Goal: Transaction & Acquisition: Book appointment/travel/reservation

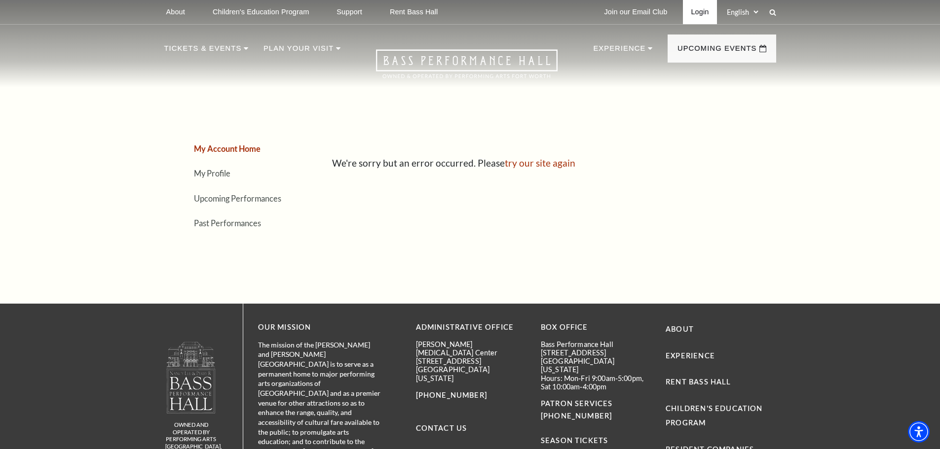
click at [692, 11] on link "Login" at bounding box center [700, 12] width 34 height 24
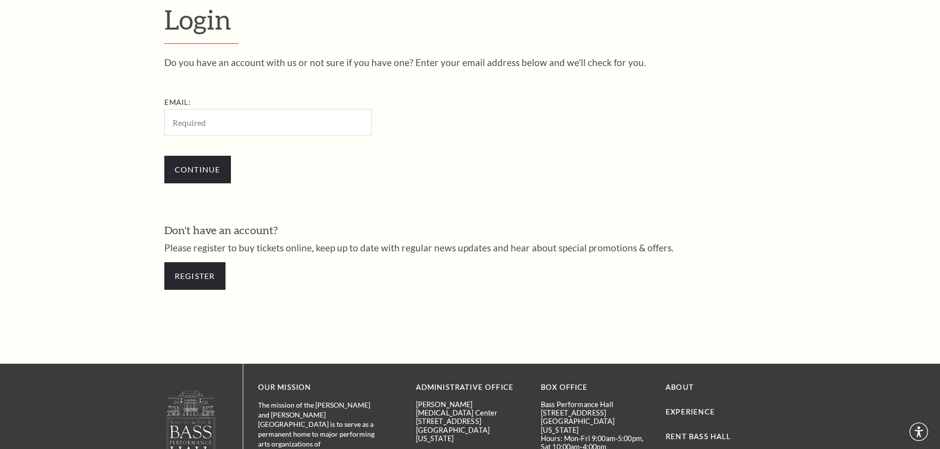
scroll to position [330, 0]
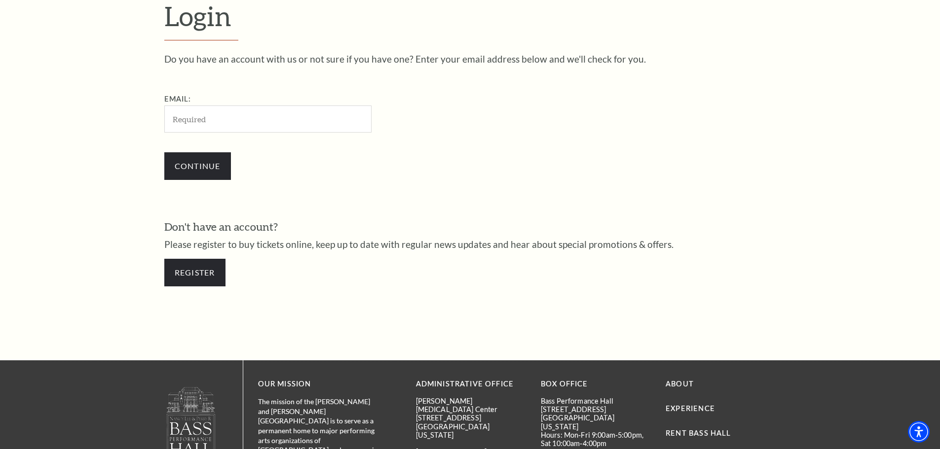
click at [241, 118] on input "Email:" at bounding box center [267, 119] width 207 height 27
type input "[PERSON_NAME][EMAIL_ADDRESS][PERSON_NAME][DOMAIN_NAME]"
click at [217, 162] on input "Continue" at bounding box center [197, 166] width 67 height 28
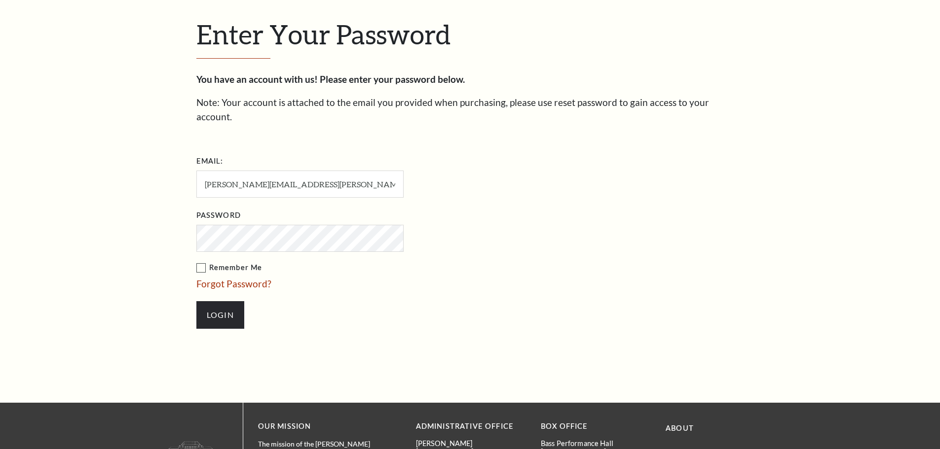
scroll to position [339, 0]
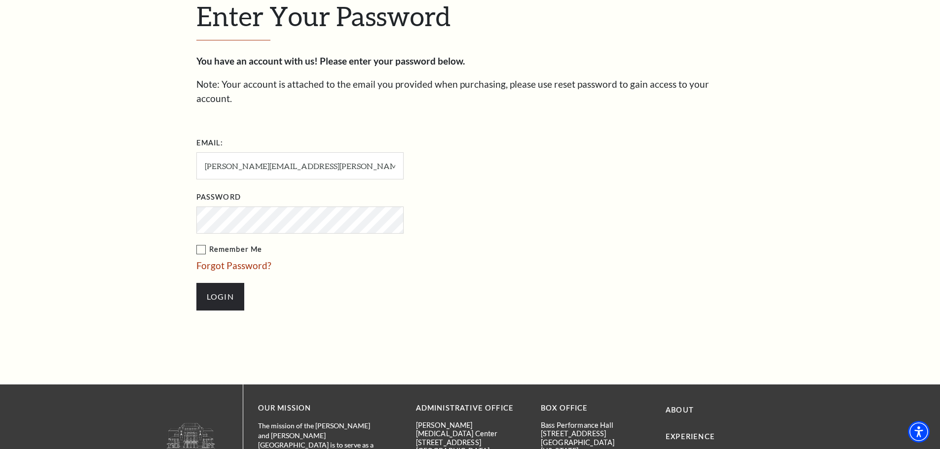
click at [262, 290] on li "Login" at bounding box center [349, 296] width 306 height 47
click at [218, 290] on input "Login" at bounding box center [220, 297] width 48 height 28
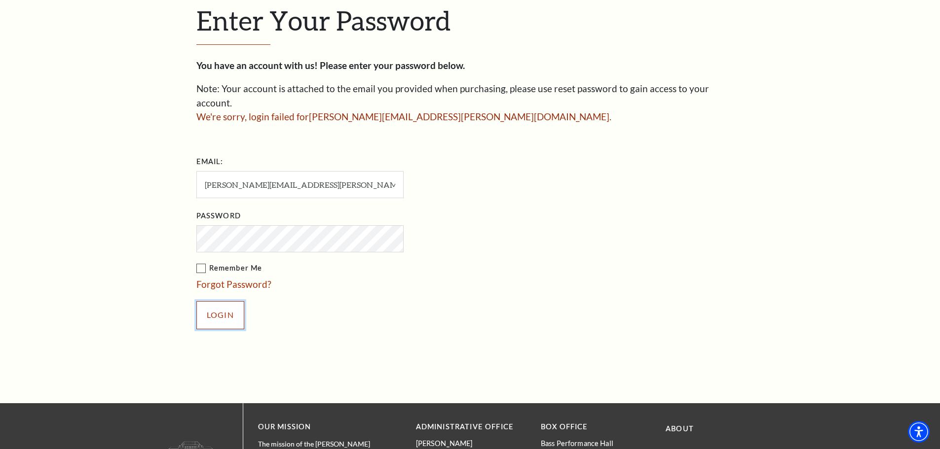
click at [203, 305] on input "Login" at bounding box center [220, 315] width 48 height 28
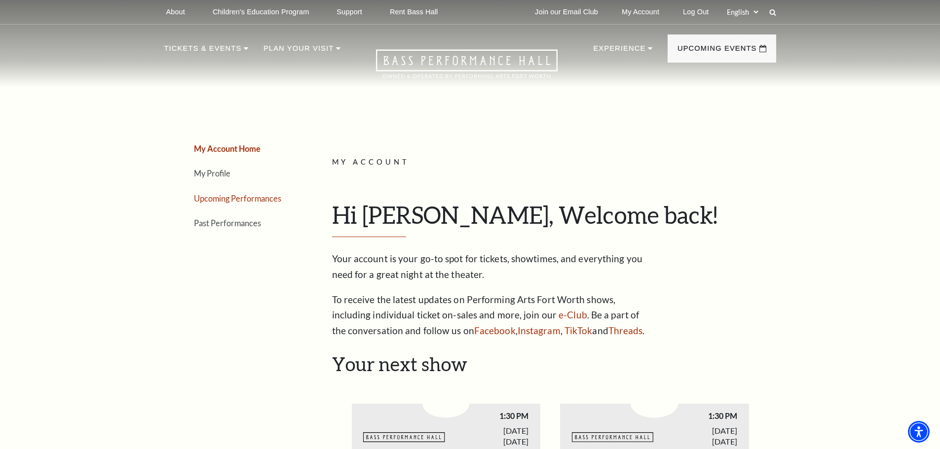
click at [208, 200] on link "Upcoming Performances" at bounding box center [237, 198] width 87 height 9
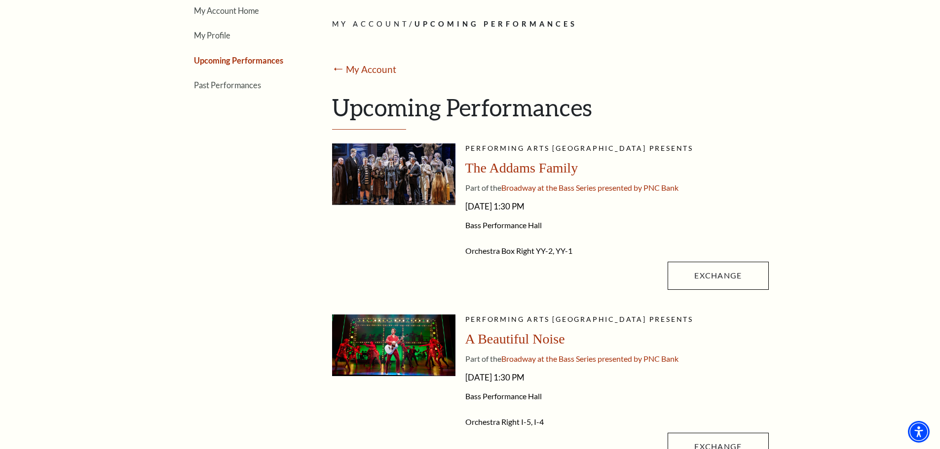
scroll to position [148, 0]
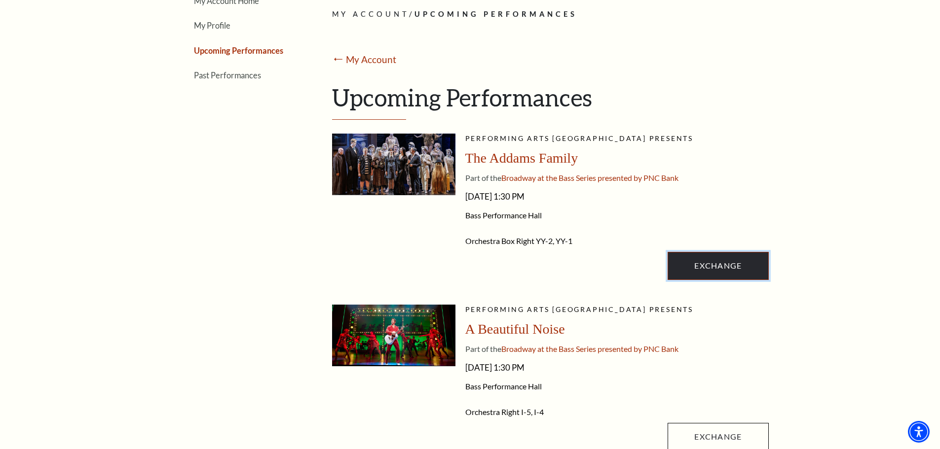
click at [708, 257] on link "Exchange" at bounding box center [717, 266] width 101 height 28
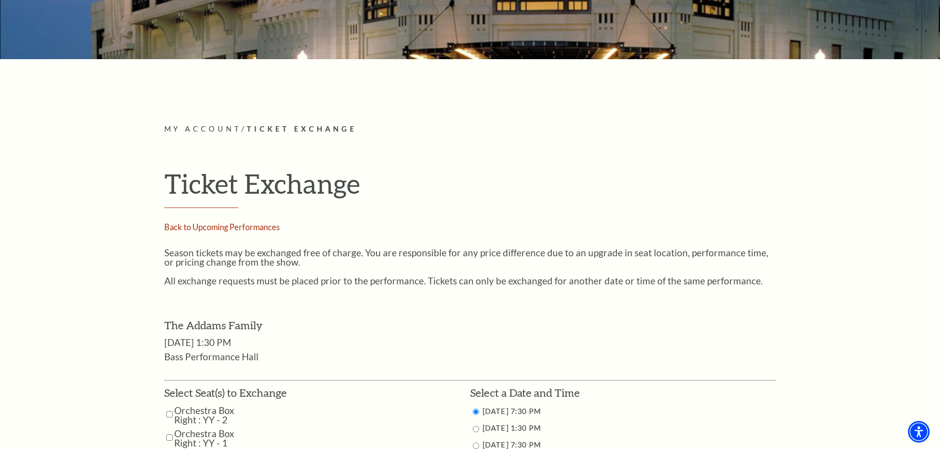
scroll to position [345, 0]
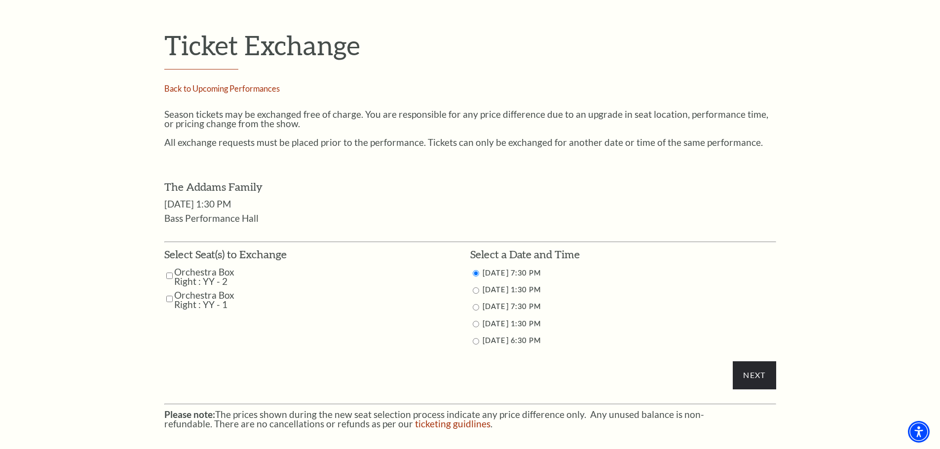
click at [168, 277] on input "Orchestra Box Right : YY - 2" at bounding box center [169, 275] width 6 height 17
checkbox input "true"
click at [172, 304] on input "Orchestra Box Right : YY - 1" at bounding box center [169, 298] width 6 height 17
checkbox input "true"
click at [476, 338] on input "10/26/2025 6:30 PM" at bounding box center [475, 341] width 6 height 6
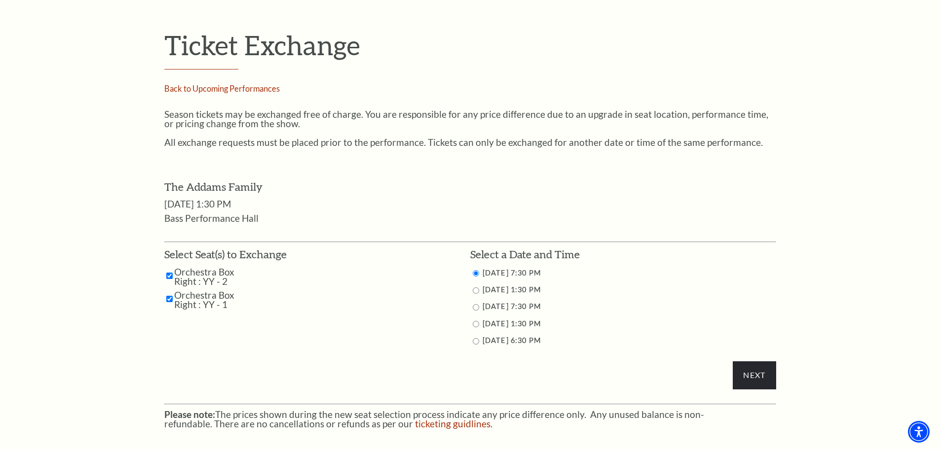
radio input "true"
click at [763, 377] on input "Next" at bounding box center [753, 376] width 43 height 28
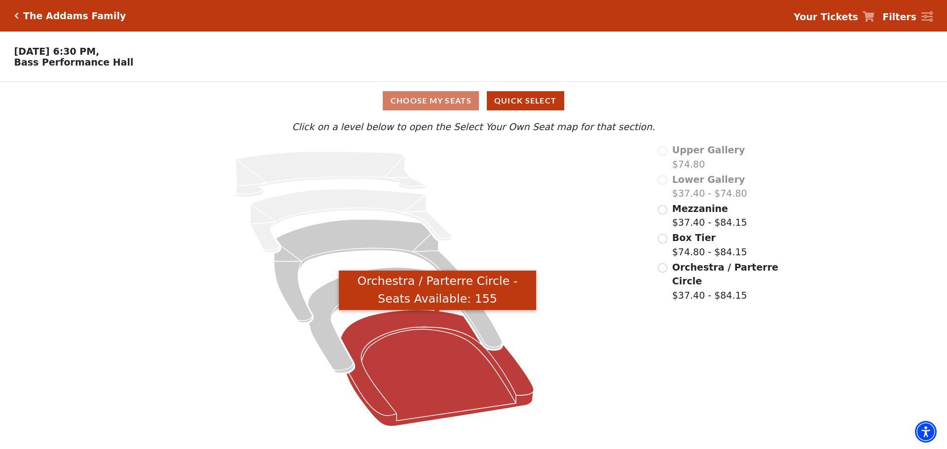
click at [471, 366] on icon "Orchestra / Parterre Circle - Seats Available: 155" at bounding box center [437, 368] width 193 height 116
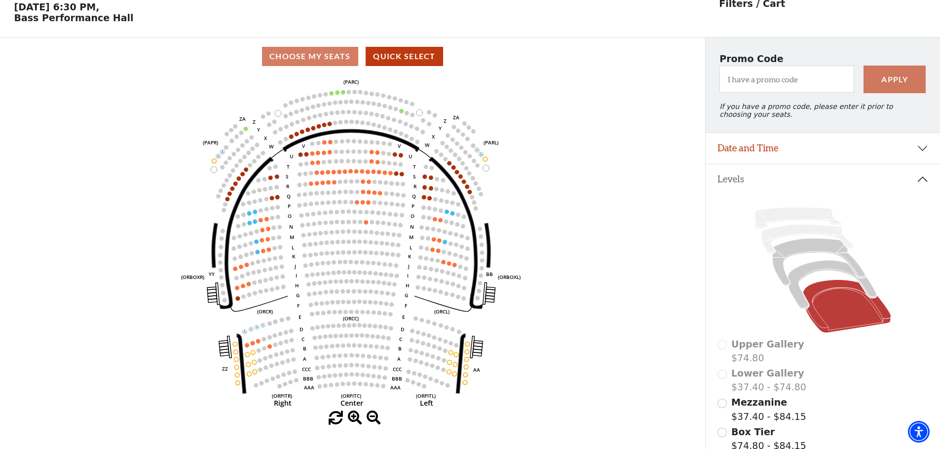
scroll to position [46, 0]
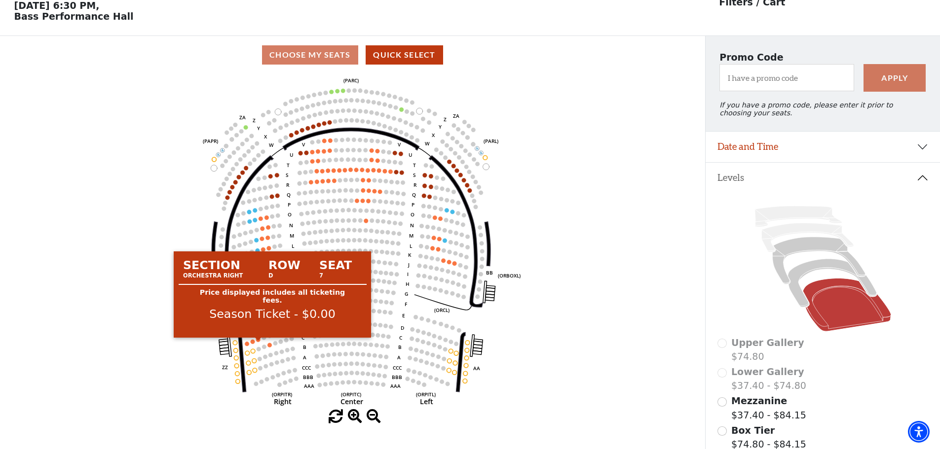
click at [259, 342] on circle at bounding box center [258, 340] width 4 height 4
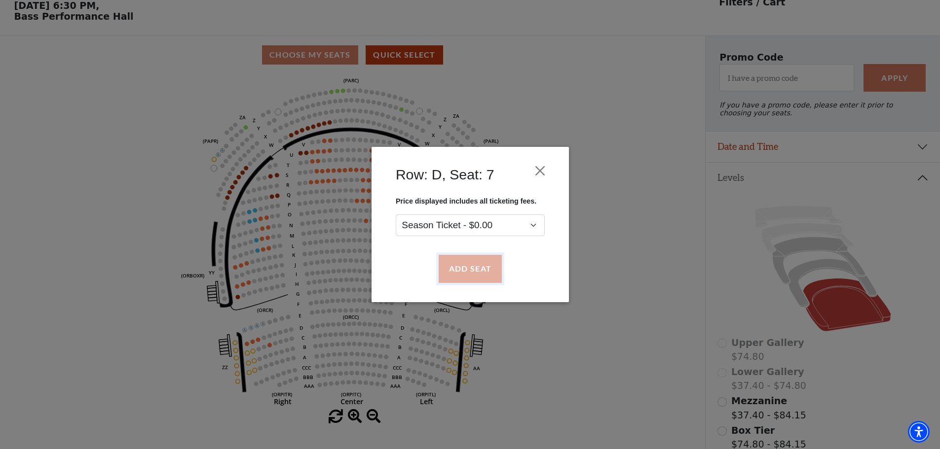
click at [466, 268] on button "Add Seat" at bounding box center [469, 269] width 63 height 28
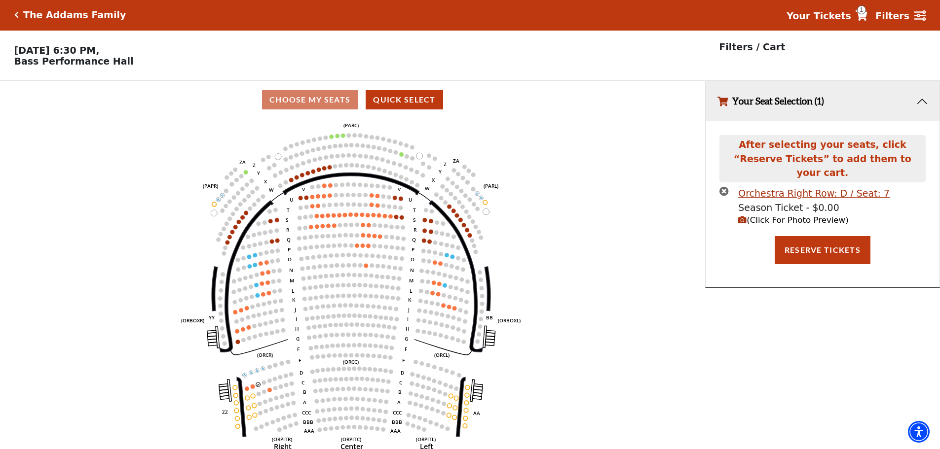
scroll to position [0, 0]
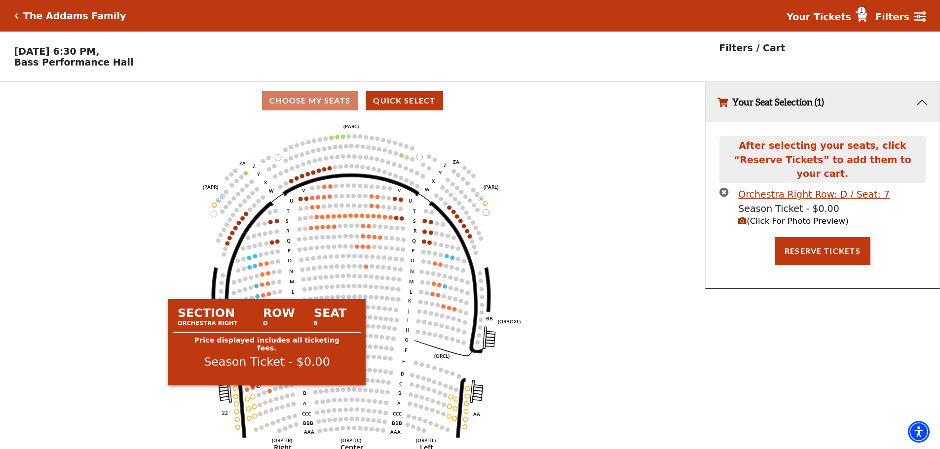
click at [252, 390] on circle at bounding box center [253, 388] width 4 height 4
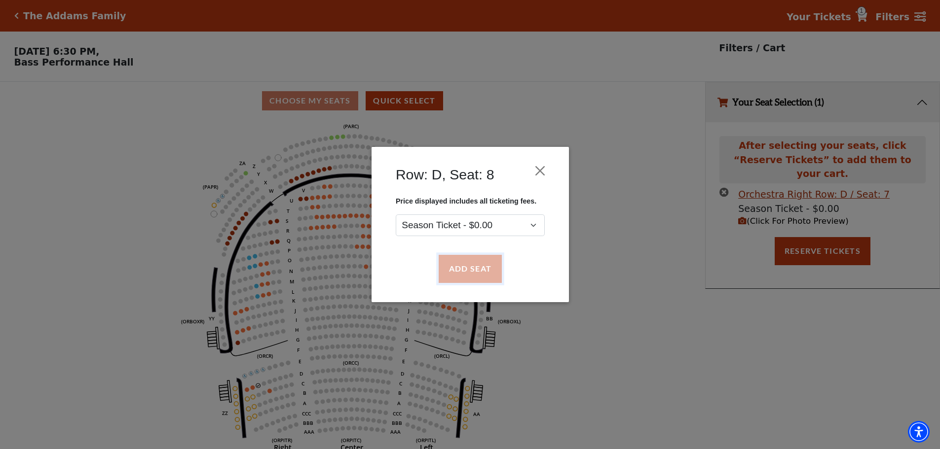
click at [465, 263] on button "Add Seat" at bounding box center [469, 269] width 63 height 28
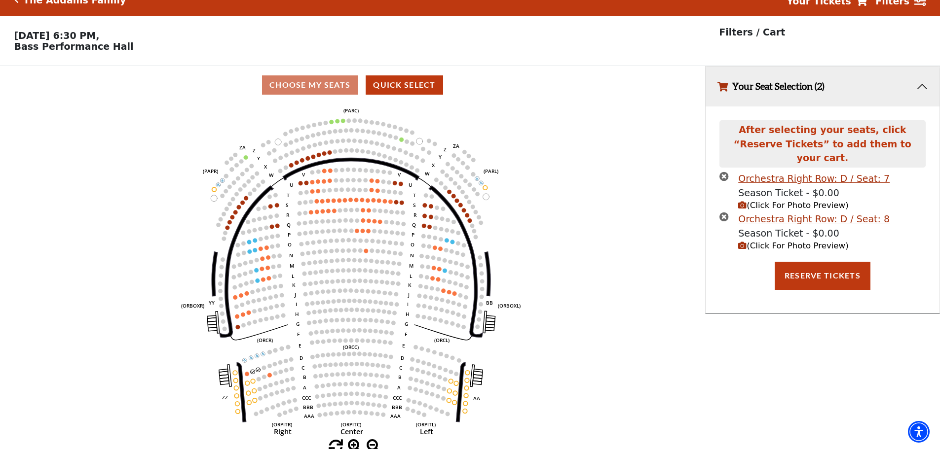
scroll to position [24, 0]
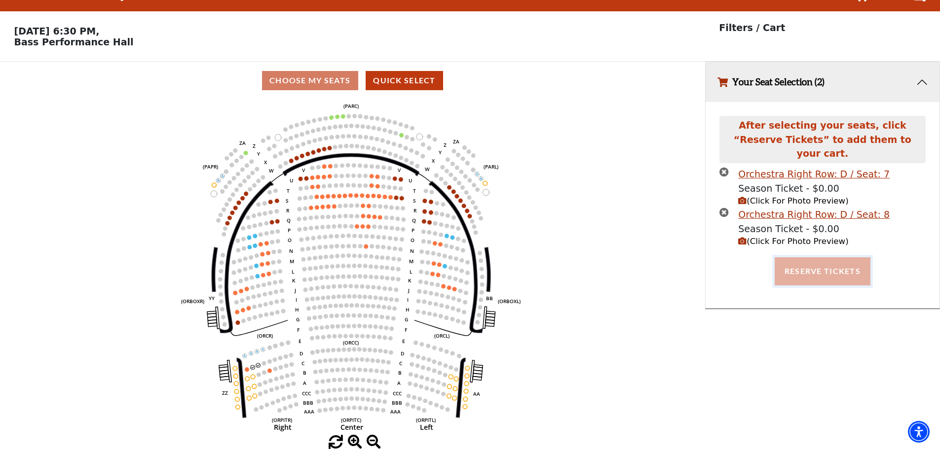
click at [835, 262] on button "Reserve Tickets" at bounding box center [822, 271] width 96 height 28
click at [924, 84] on button "Your Seat Selection (2)" at bounding box center [822, 82] width 234 height 40
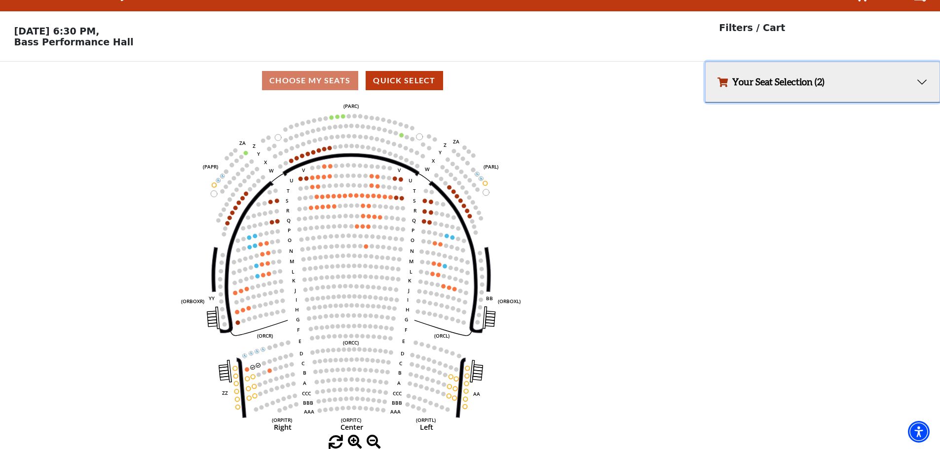
click at [924, 84] on button "Your Seat Selection (2)" at bounding box center [822, 82] width 234 height 40
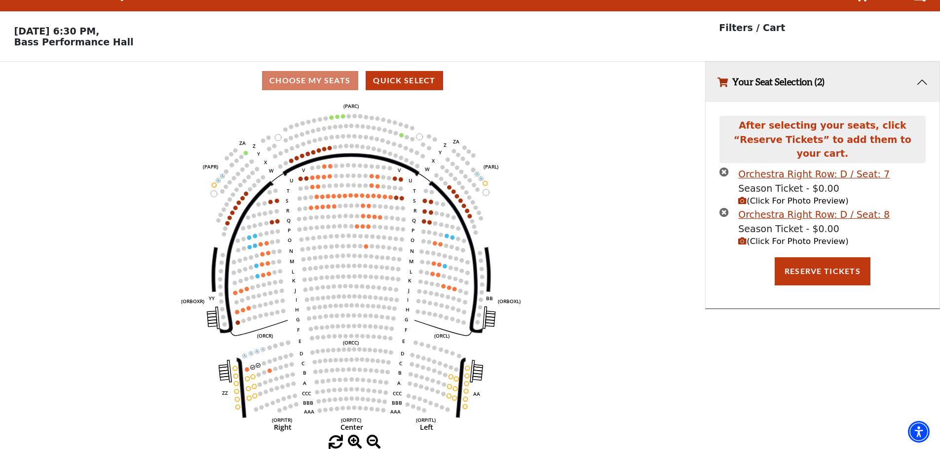
scroll to position [0, 0]
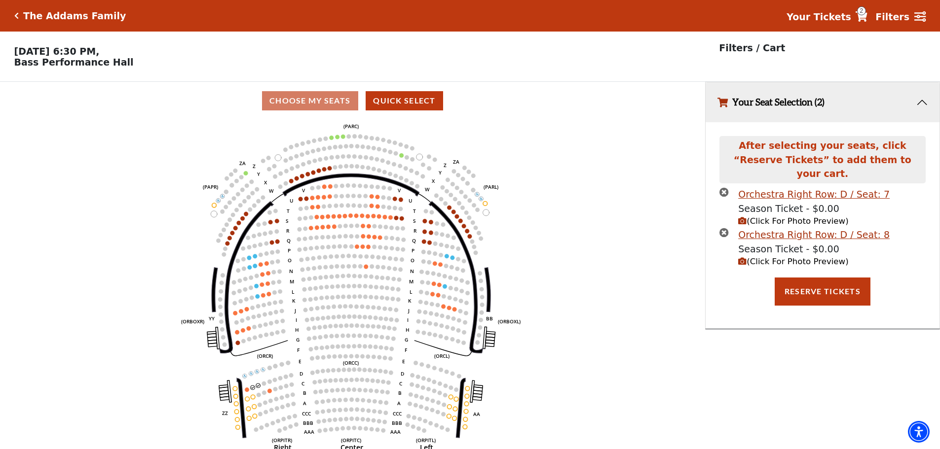
click at [15, 14] on icon "Click here to go back to filters" at bounding box center [16, 15] width 4 height 7
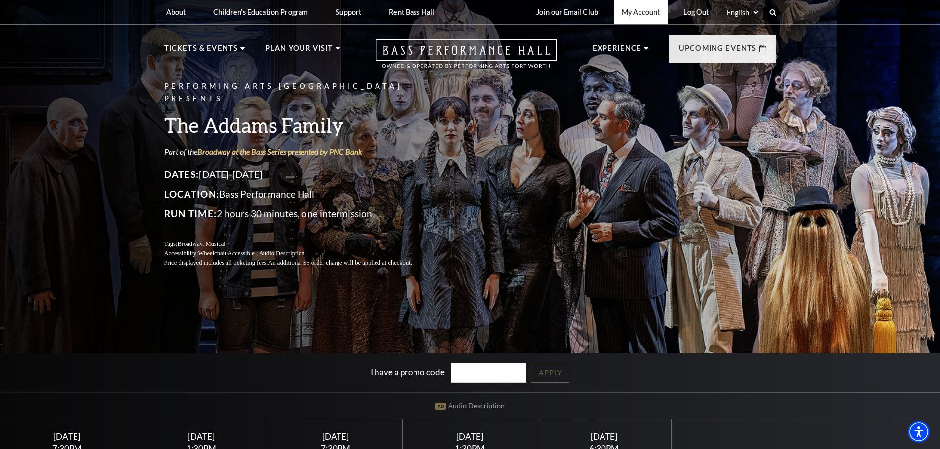
click at [655, 12] on link "My Account" at bounding box center [641, 12] width 54 height 24
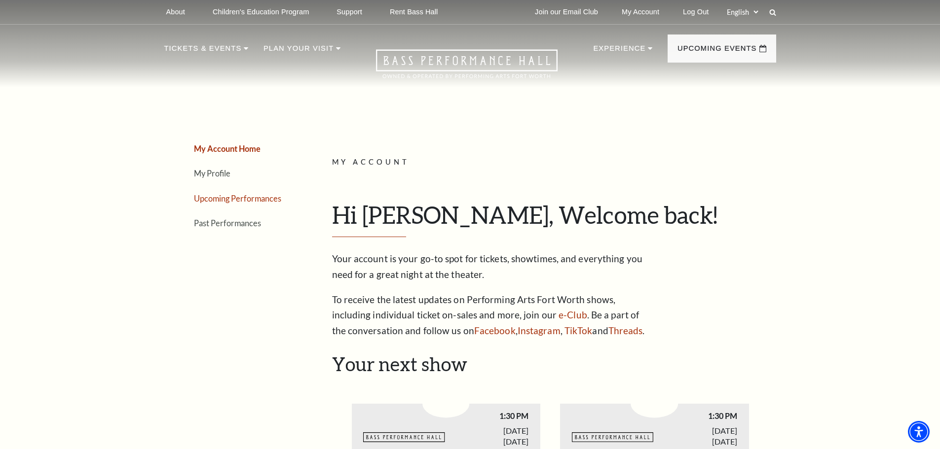
click at [253, 196] on link "Upcoming Performances" at bounding box center [237, 198] width 87 height 9
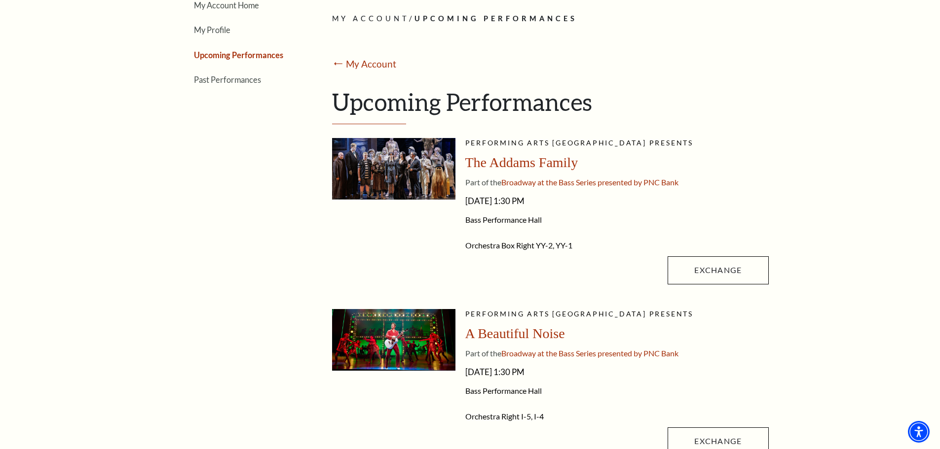
scroll to position [148, 0]
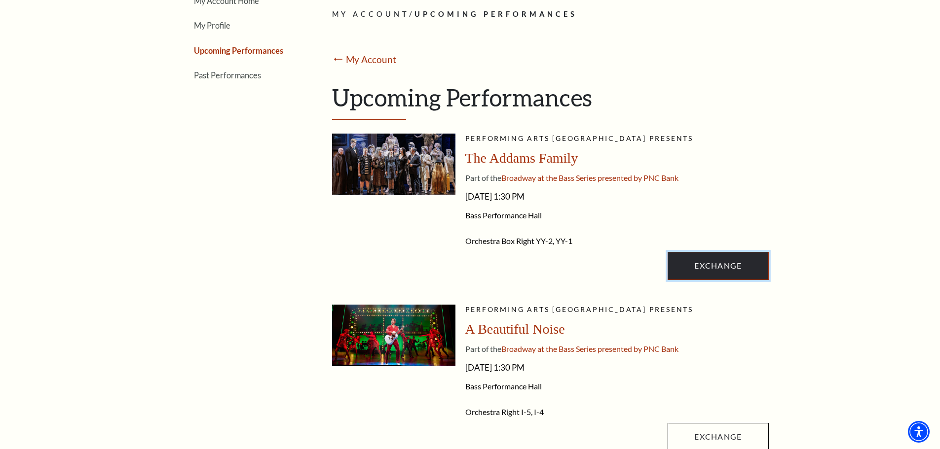
click at [704, 273] on link "Exchange" at bounding box center [717, 266] width 101 height 28
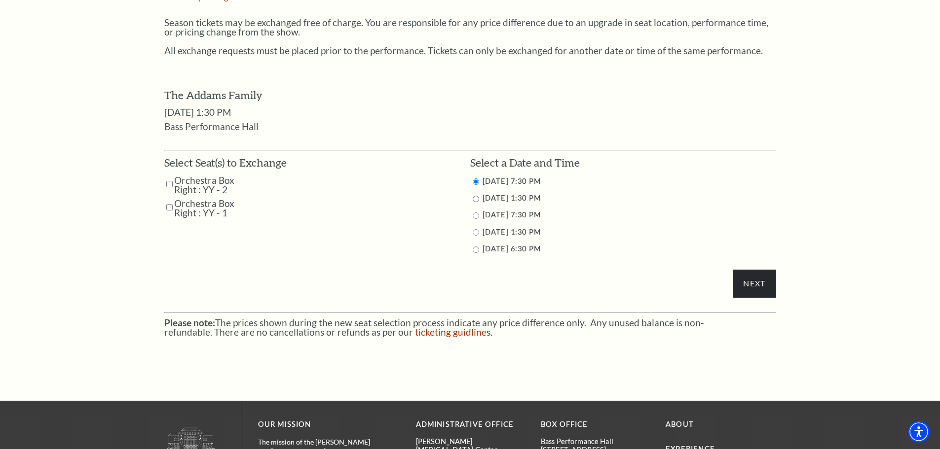
scroll to position [444, 0]
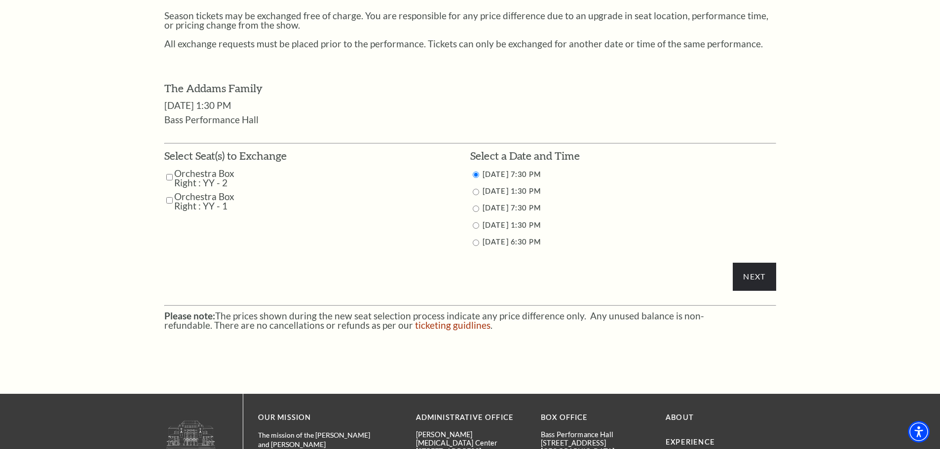
click at [170, 176] on input "Orchestra Box Right : YY - 2" at bounding box center [169, 177] width 6 height 17
checkbox input "true"
click at [167, 202] on input "Orchestra Box Right : YY - 1" at bounding box center [169, 200] width 6 height 17
checkbox input "true"
click at [518, 246] on label "10/26/2025 6:30 PM" at bounding box center [511, 242] width 58 height 8
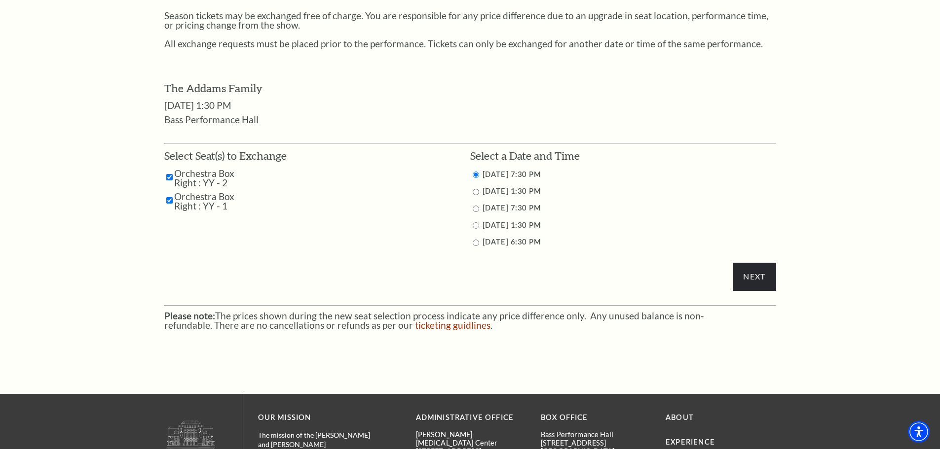
click at [477, 243] on input "10/26/2025 6:30 PM" at bounding box center [475, 243] width 6 height 6
radio input "true"
click at [745, 275] on input "Next" at bounding box center [753, 277] width 43 height 28
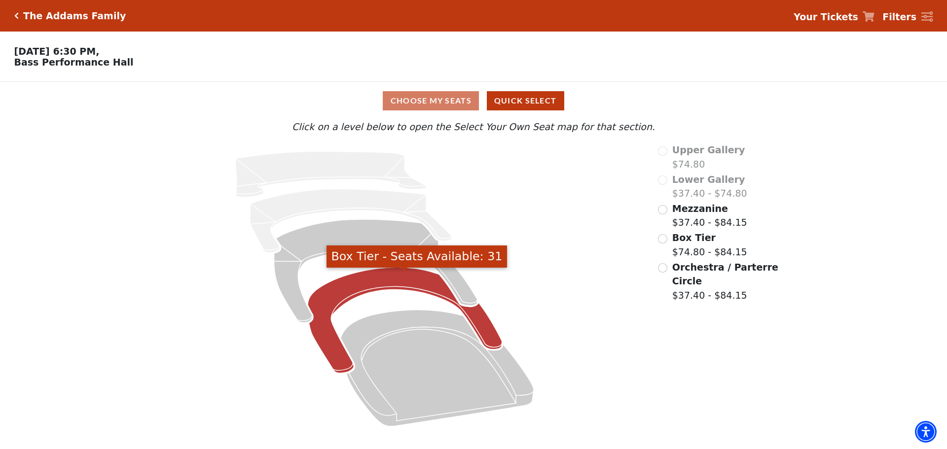
click at [487, 341] on icon "Box Tier - Seats Available: 31" at bounding box center [405, 321] width 194 height 106
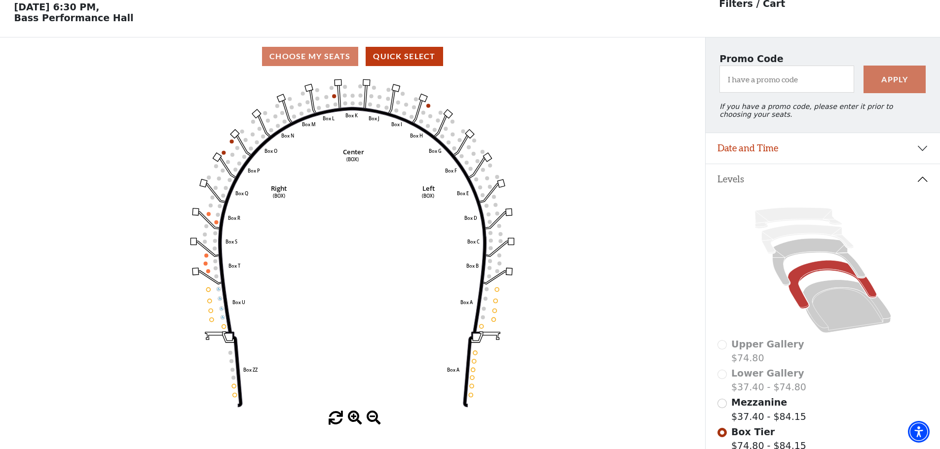
scroll to position [46, 0]
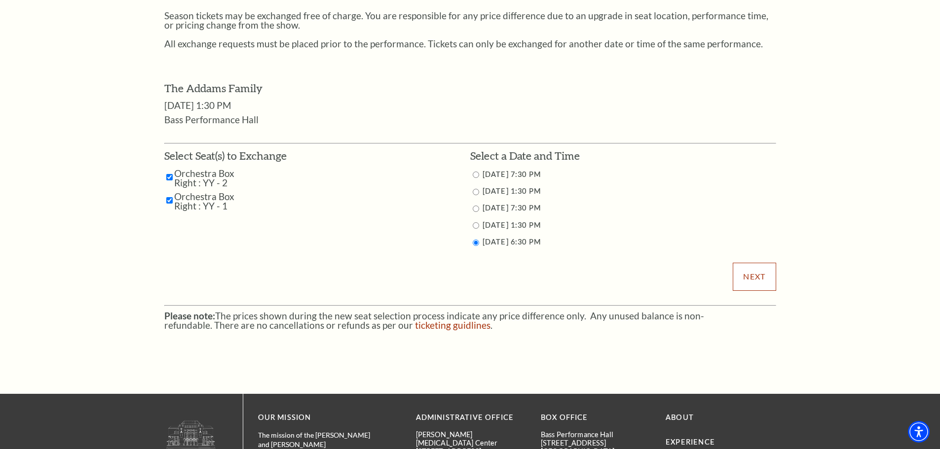
click at [756, 278] on input "Next" at bounding box center [753, 277] width 43 height 28
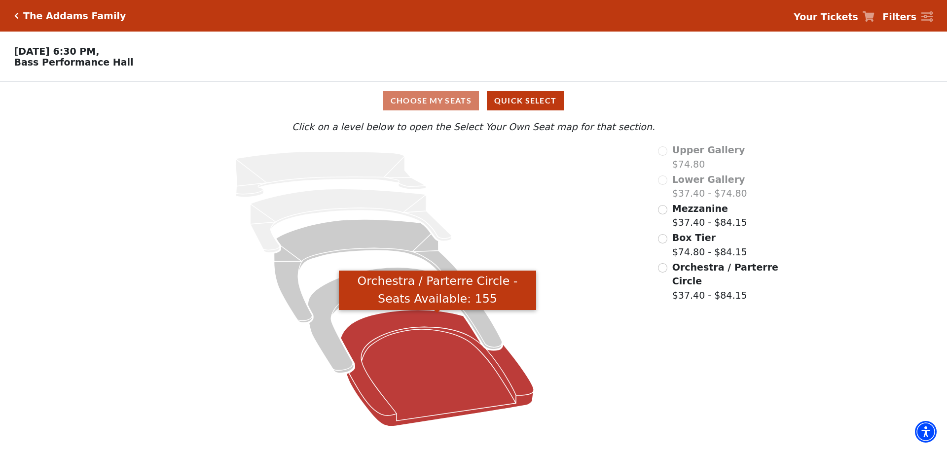
click at [369, 399] on icon "Orchestra / Parterre Circle - Seats Available: 155" at bounding box center [437, 368] width 193 height 116
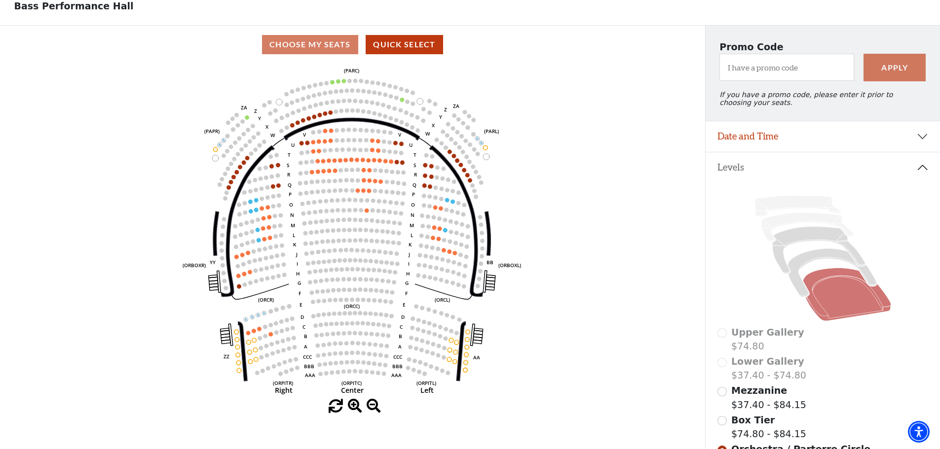
scroll to position [194, 0]
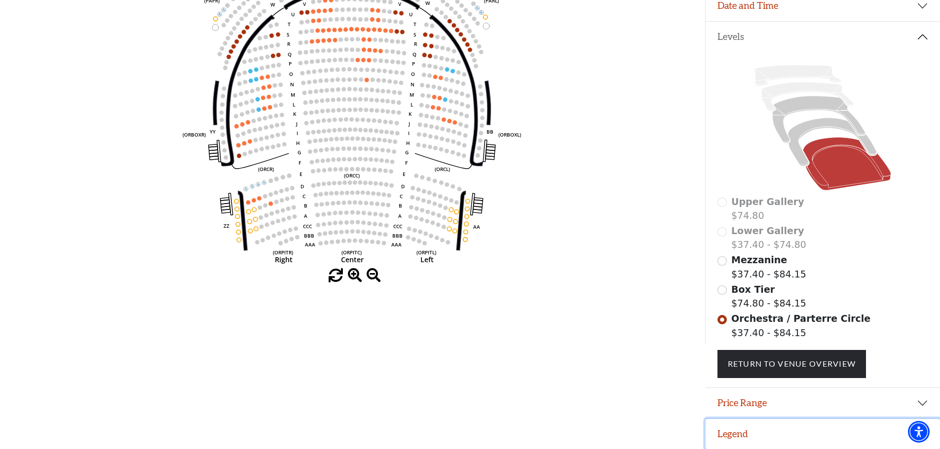
click at [750, 430] on button "Legend" at bounding box center [822, 434] width 234 height 31
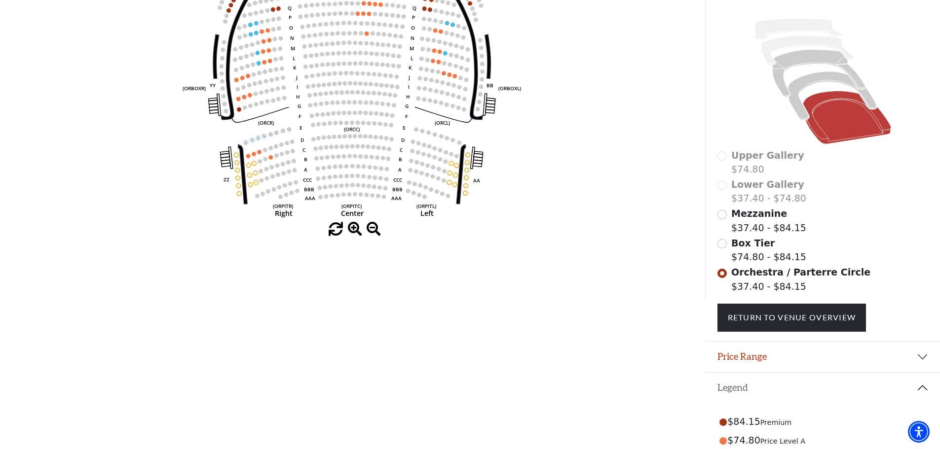
scroll to position [184, 0]
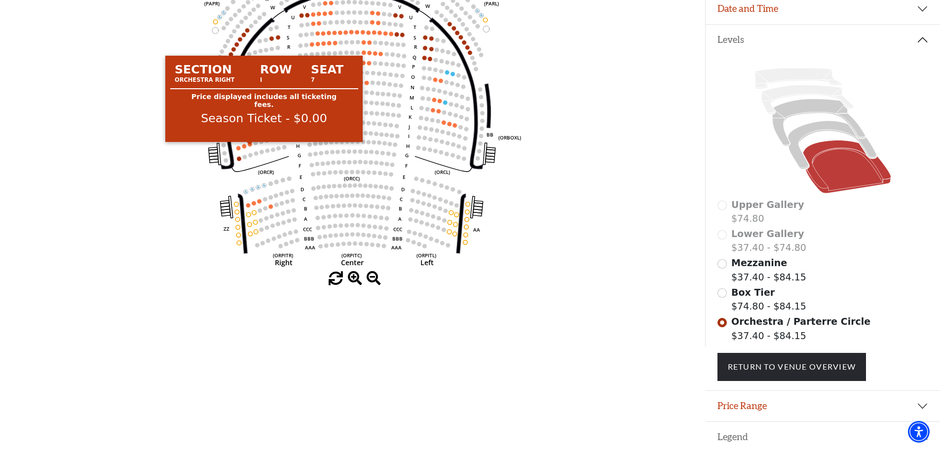
click at [250, 146] on circle at bounding box center [250, 144] width 4 height 4
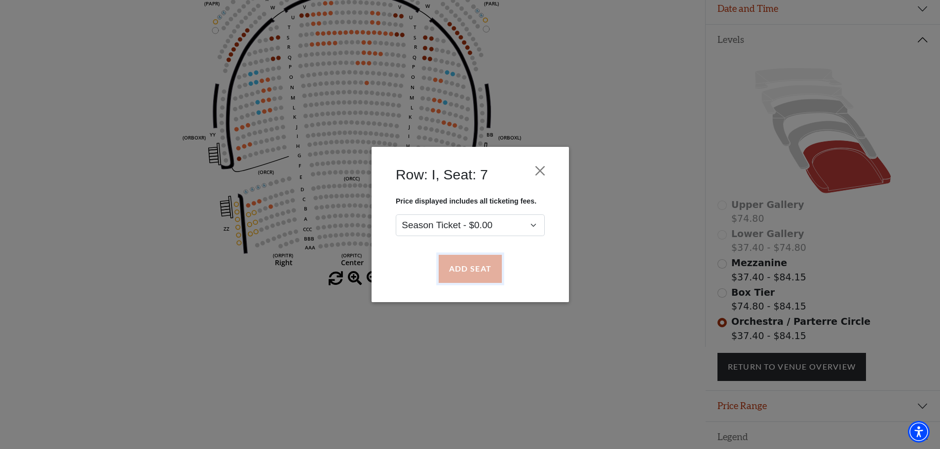
click at [465, 278] on button "Add Seat" at bounding box center [469, 269] width 63 height 28
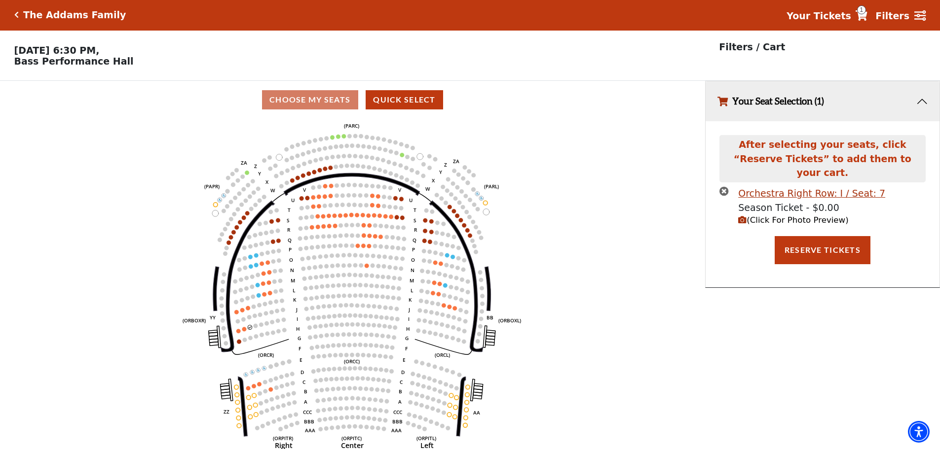
scroll to position [0, 0]
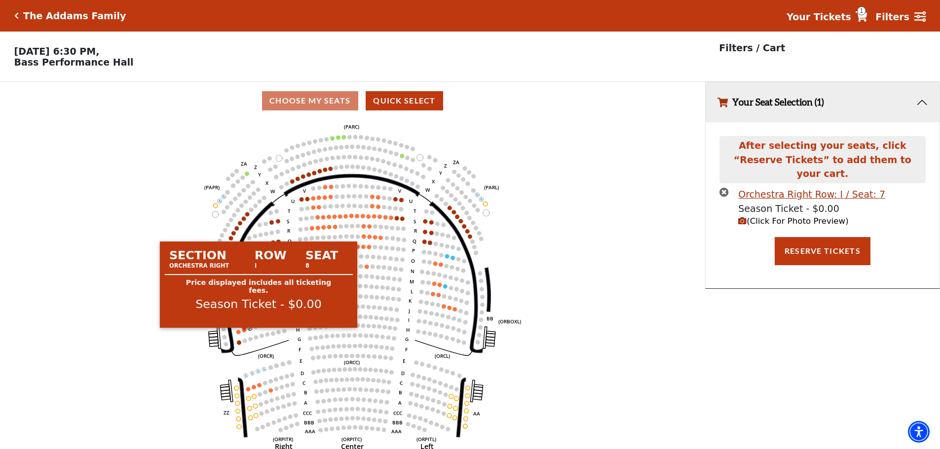
click at [244, 332] on circle at bounding box center [244, 330] width 4 height 4
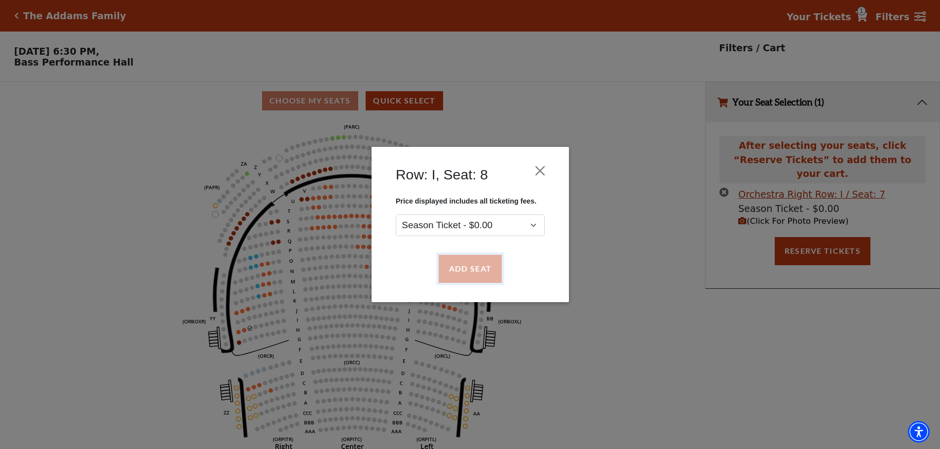
click at [476, 274] on button "Add Seat" at bounding box center [469, 269] width 63 height 28
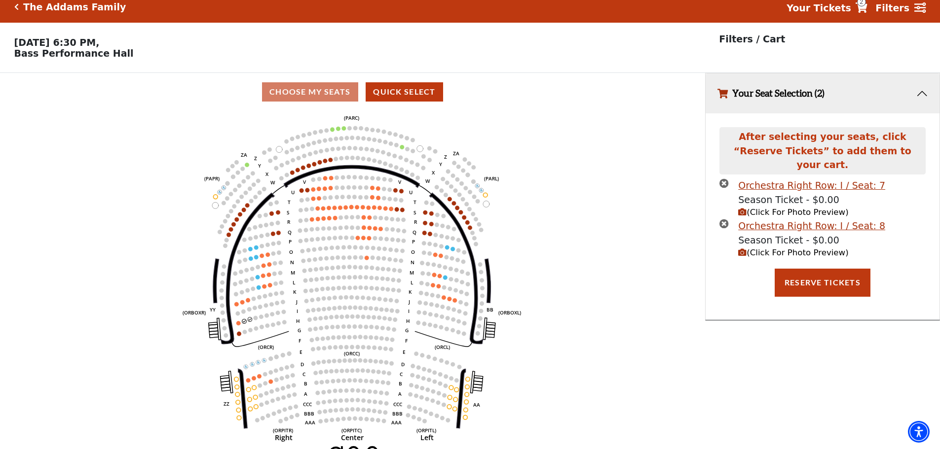
scroll to position [24, 0]
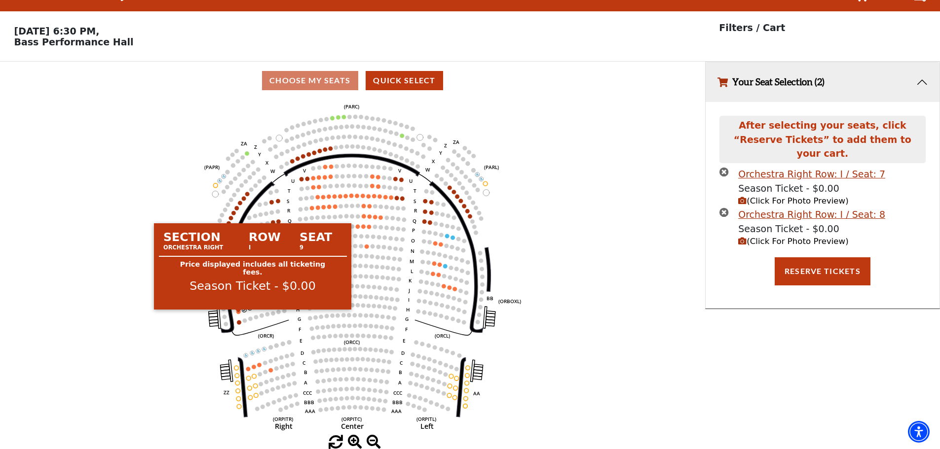
click at [238, 314] on circle at bounding box center [238, 312] width 4 height 4
click at [238, 312] on circle at bounding box center [238, 312] width 4 height 4
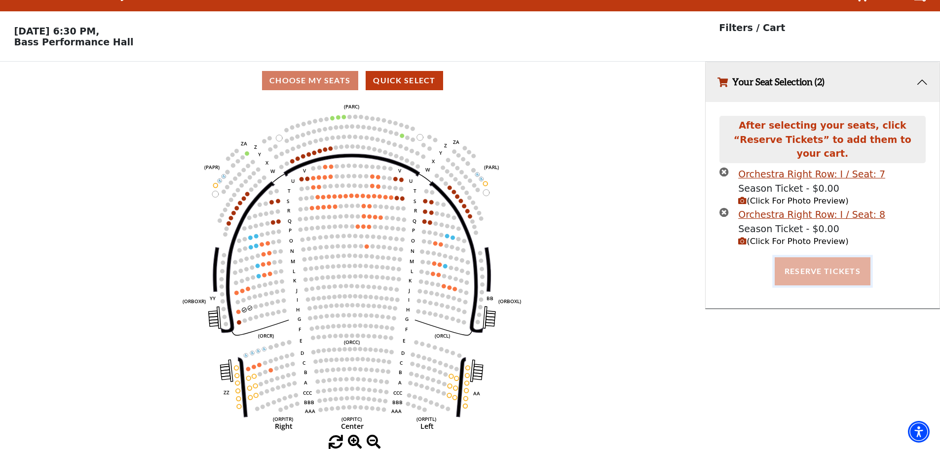
click at [849, 263] on button "Reserve Tickets" at bounding box center [822, 271] width 96 height 28
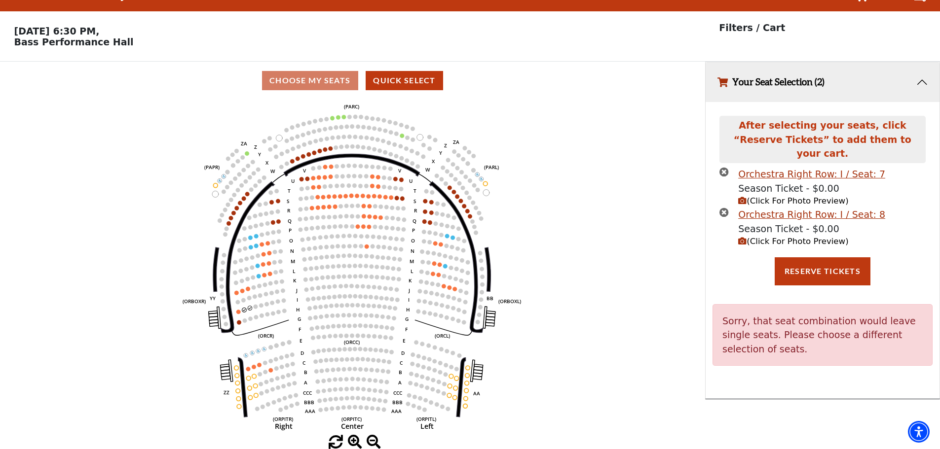
click at [247, 305] on icon "Left (ORPITL) Right (ORPITR) Center (ORPITC) ZZ AA YY BB ZA ZA (ORCL) (ORCR) (O…" at bounding box center [352, 268] width 634 height 336
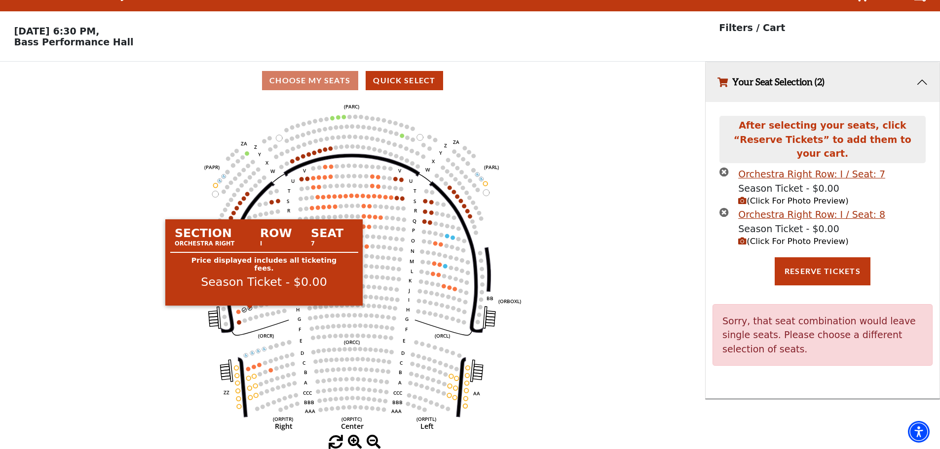
click at [251, 309] on circle at bounding box center [250, 308] width 4 height 4
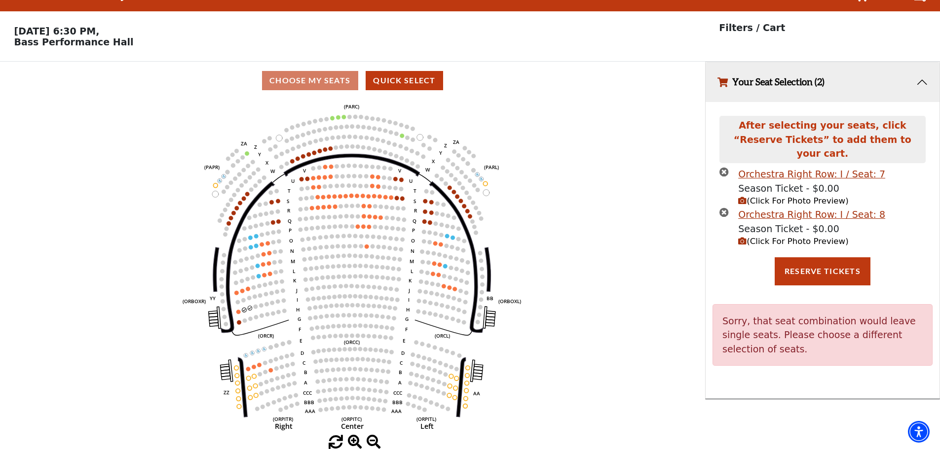
click at [244, 310] on circle at bounding box center [244, 310] width 4 height 4
click at [249, 306] on circle at bounding box center [250, 308] width 4 height 4
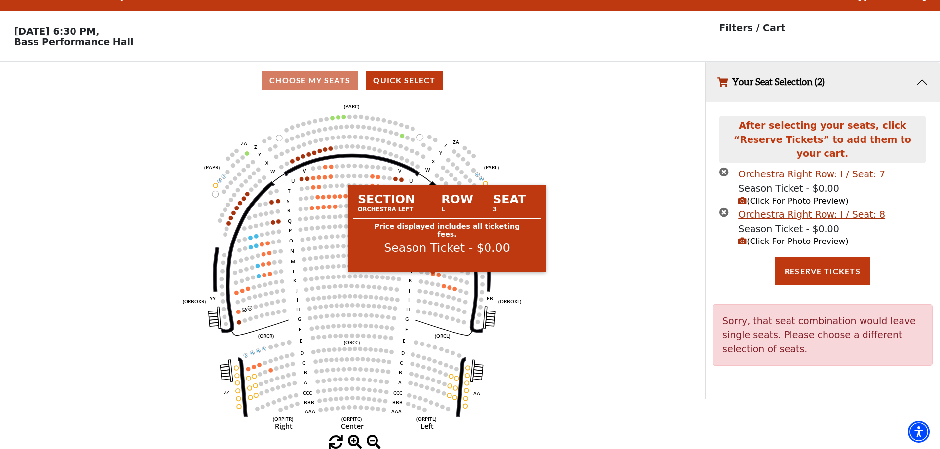
click at [432, 275] on circle at bounding box center [433, 274] width 4 height 4
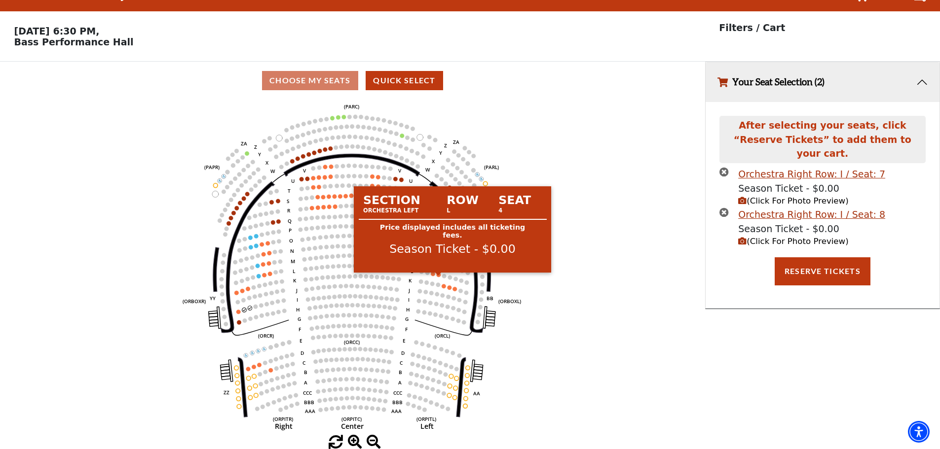
click at [437, 276] on circle at bounding box center [438, 275] width 4 height 4
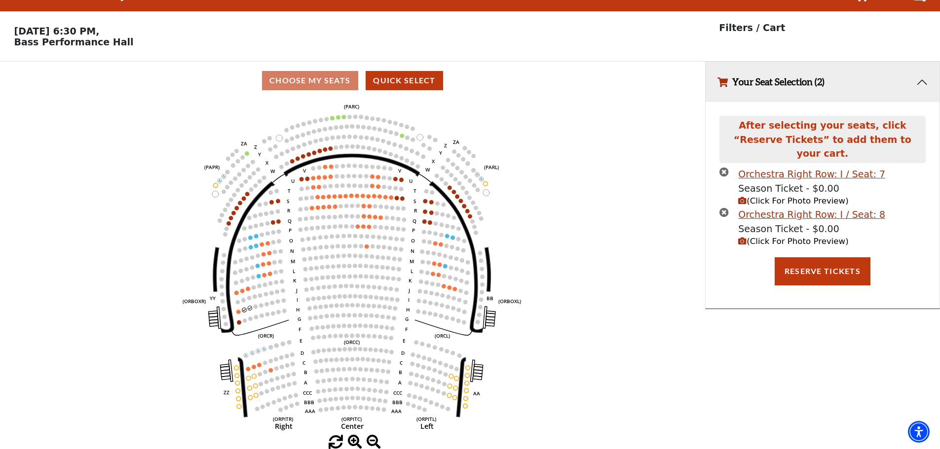
click at [724, 167] on icon "times-circle" at bounding box center [723, 171] width 9 height 9
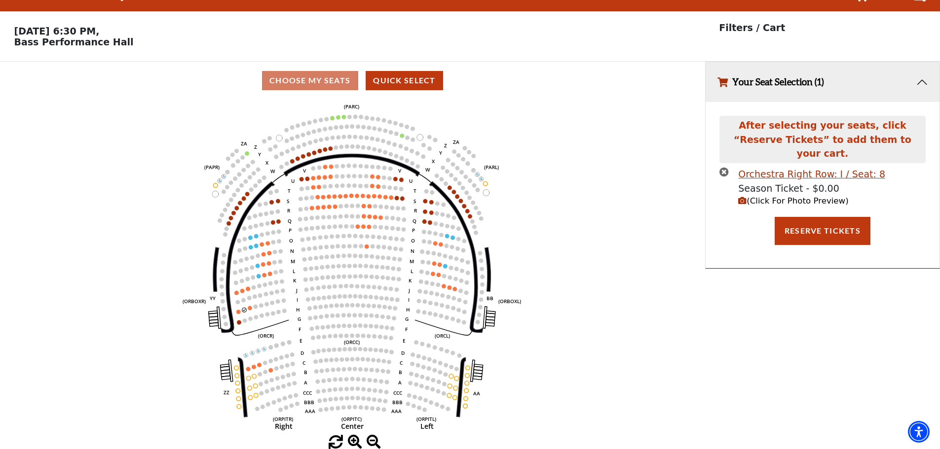
click at [724, 167] on icon "times-circle" at bounding box center [723, 171] width 9 height 9
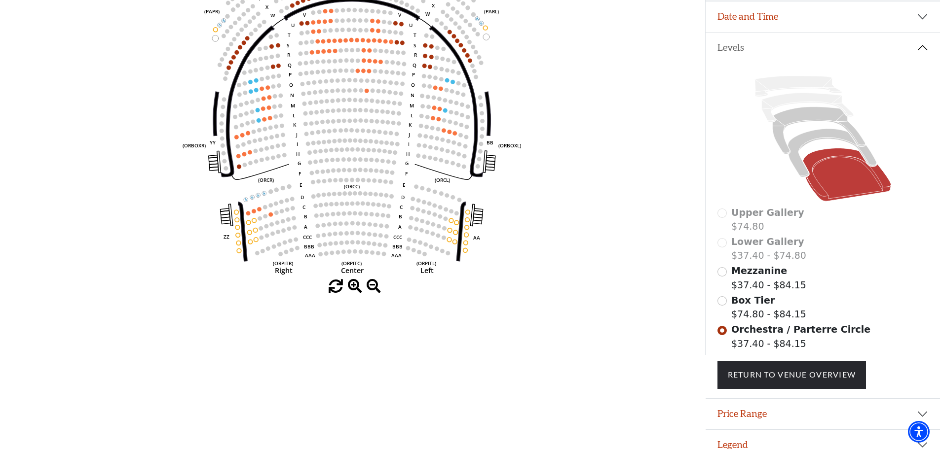
scroll to position [184, 0]
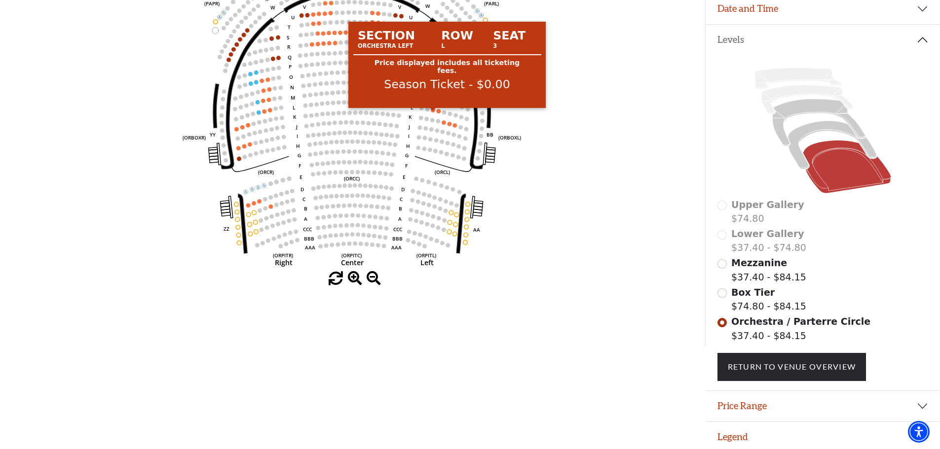
click at [434, 112] on circle at bounding box center [433, 110] width 4 height 4
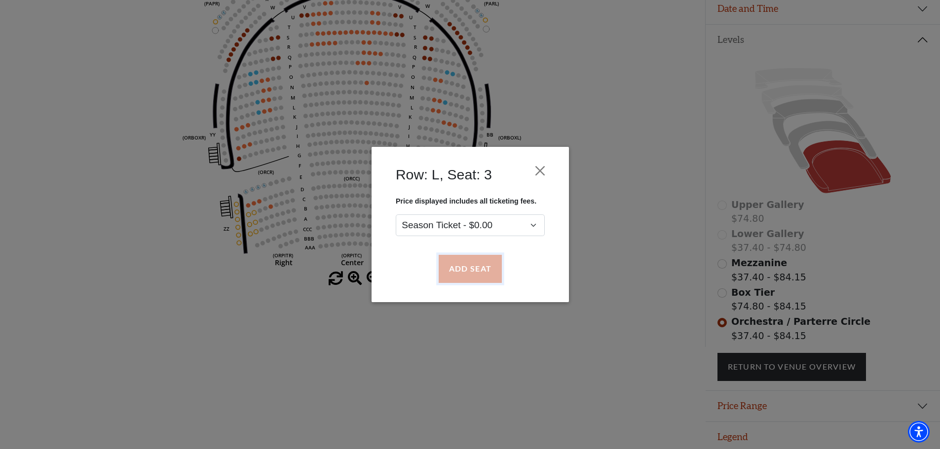
click at [467, 279] on button "Add Seat" at bounding box center [469, 269] width 63 height 28
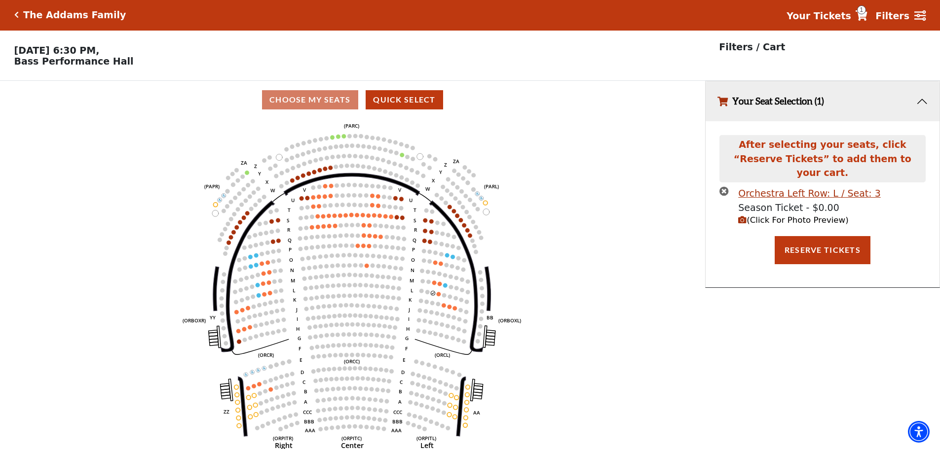
scroll to position [0, 0]
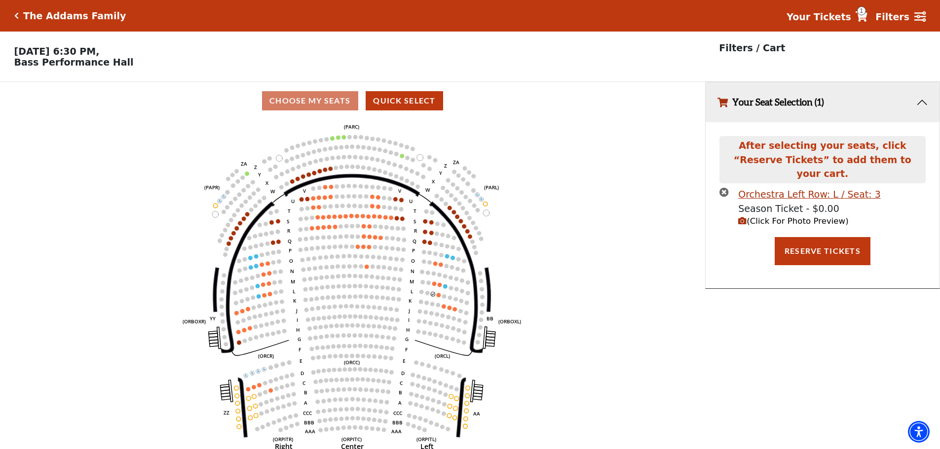
click at [438, 297] on circle at bounding box center [438, 295] width 4 height 4
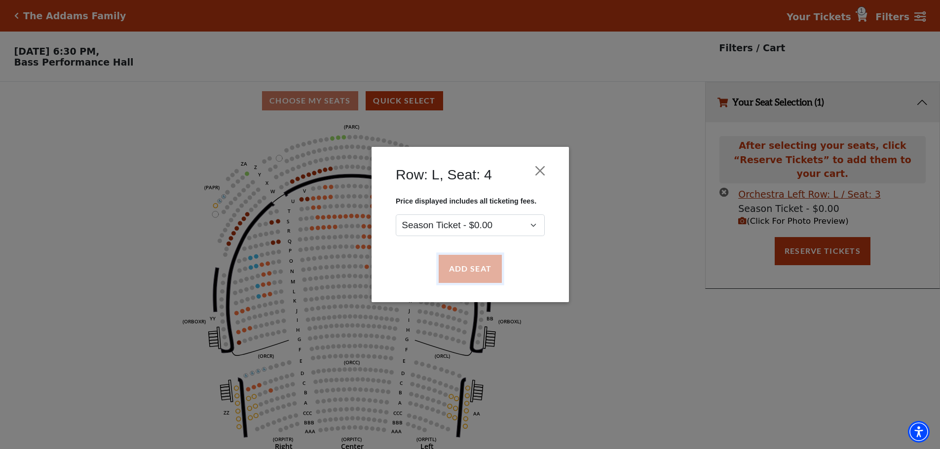
click at [473, 275] on button "Add Seat" at bounding box center [469, 269] width 63 height 28
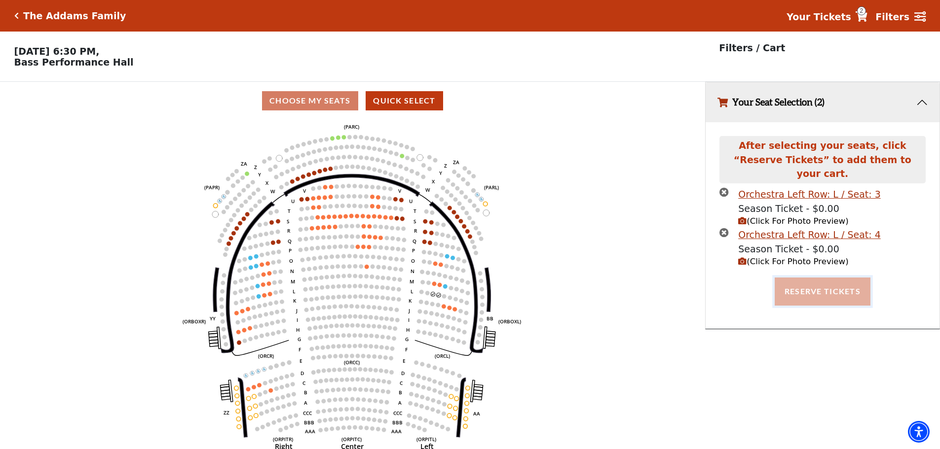
click at [837, 289] on button "Reserve Tickets" at bounding box center [822, 292] width 96 height 28
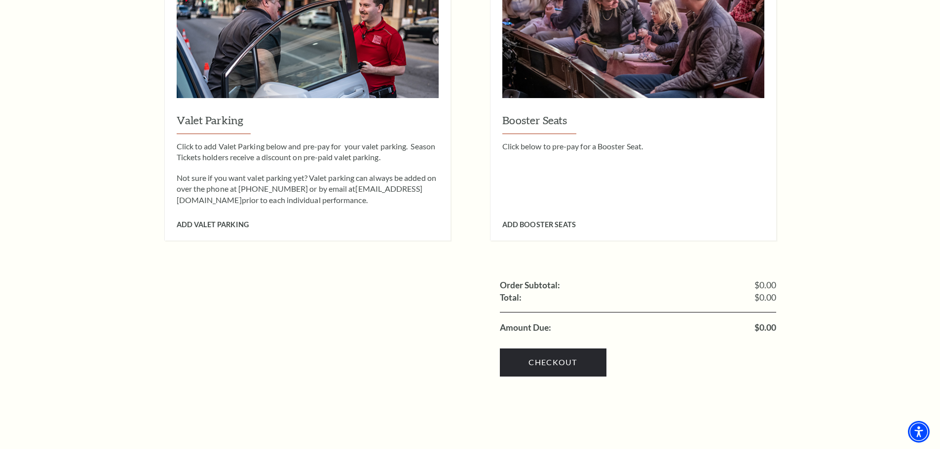
scroll to position [937, 0]
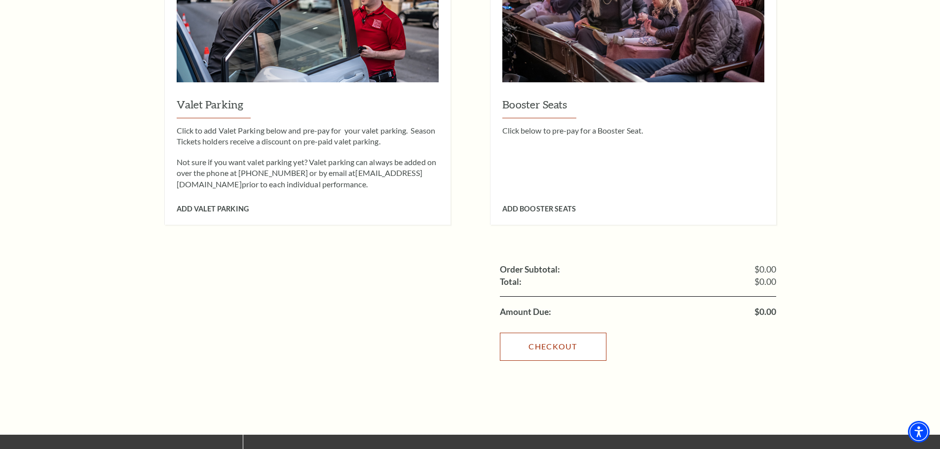
click at [562, 333] on link "Checkout" at bounding box center [553, 347] width 107 height 28
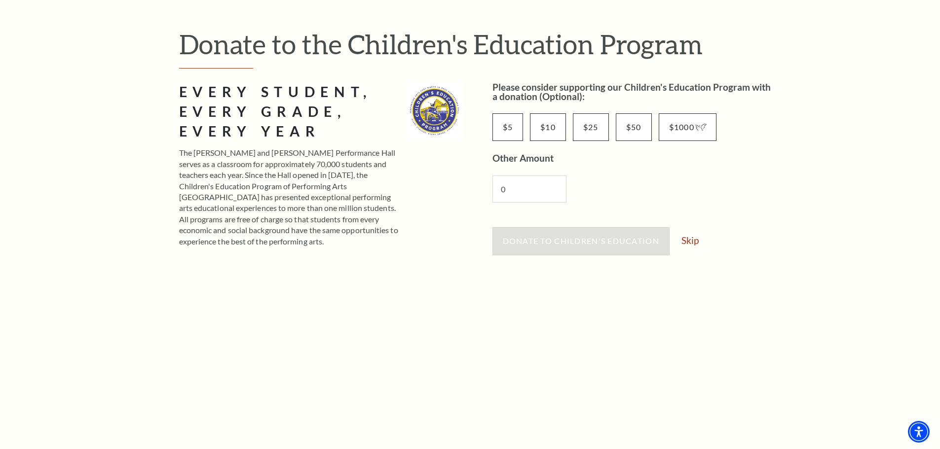
scroll to position [247, 0]
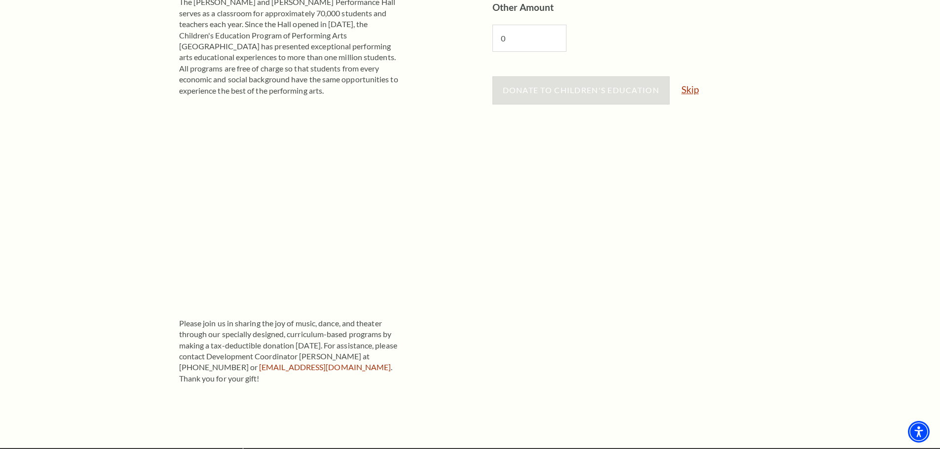
click at [688, 91] on link "Skip" at bounding box center [689, 89] width 17 height 9
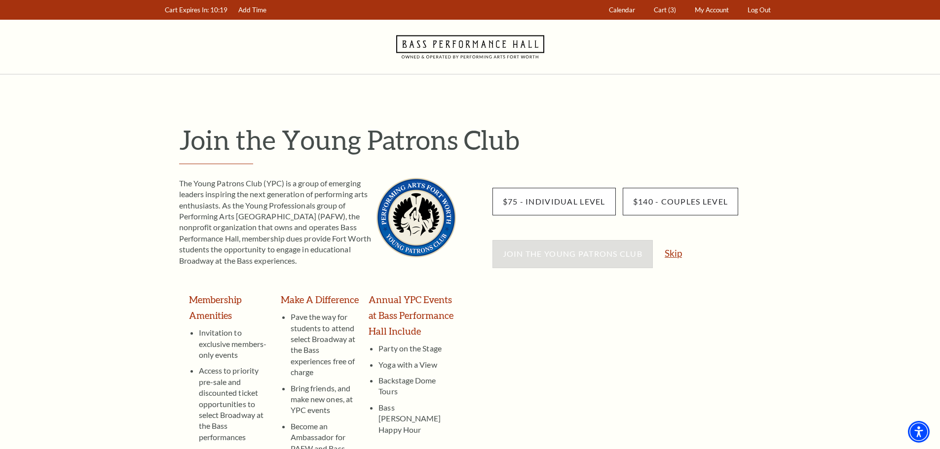
click at [669, 257] on link "Skip" at bounding box center [672, 253] width 17 height 9
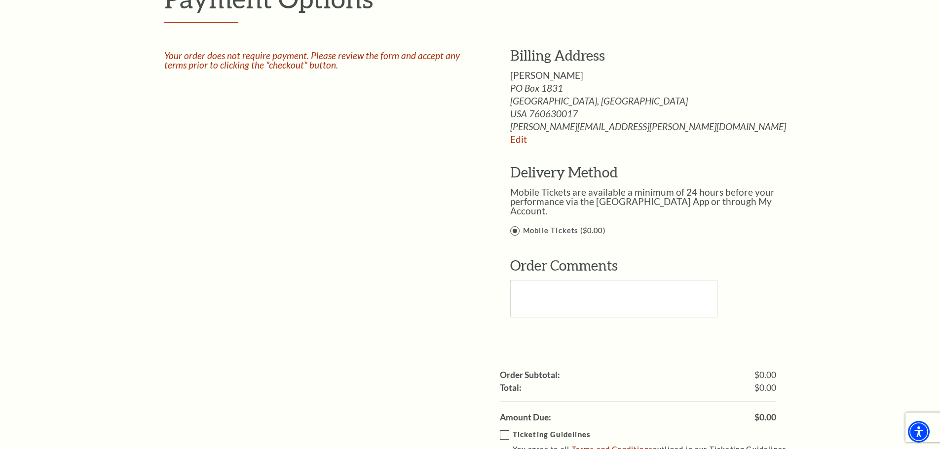
scroll to position [789, 0]
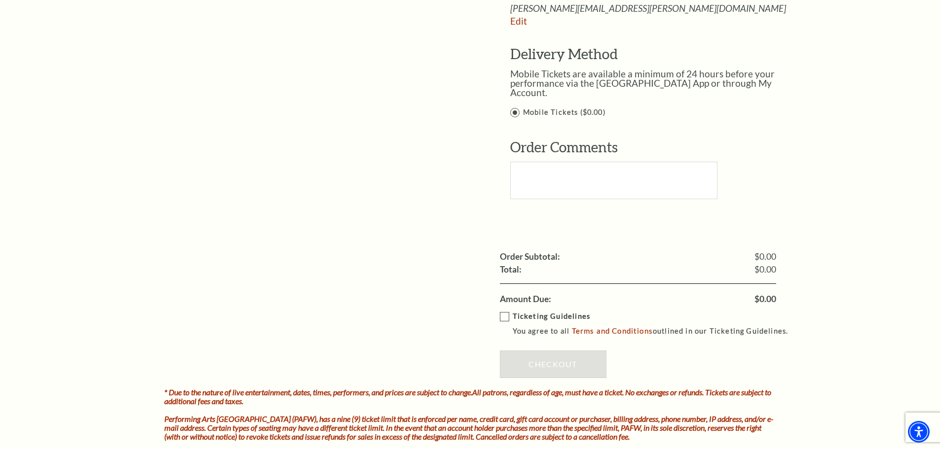
click at [505, 311] on label "Ticketing Guidelines You agree to all Terms and Conditions outlined in our Tick…" at bounding box center [648, 324] width 297 height 27
click at [0, 0] on input "Ticketing Guidelines You agree to all Terms and Conditions outlined in our Tick…" at bounding box center [0, 0] width 0 height 0
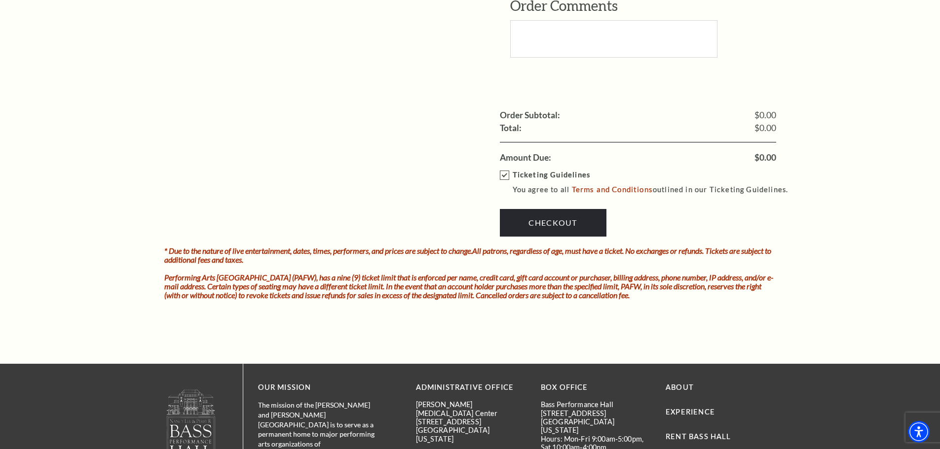
scroll to position [888, 0]
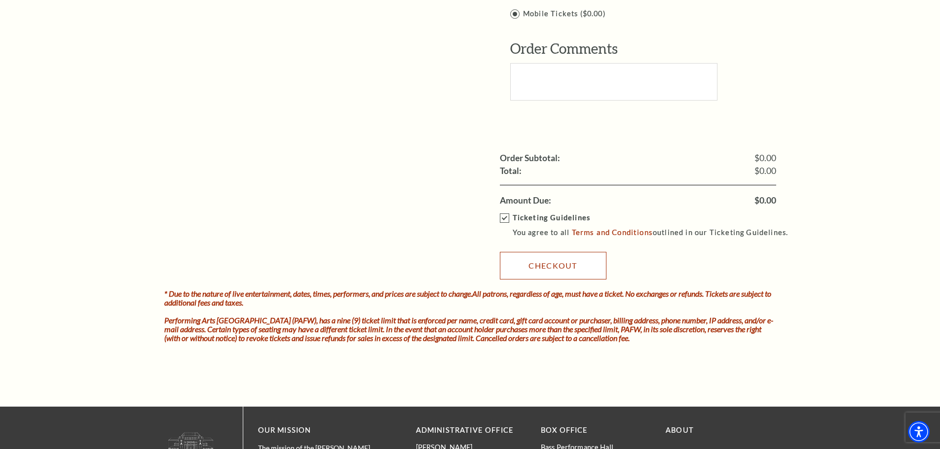
click at [555, 258] on link "Checkout" at bounding box center [553, 266] width 107 height 28
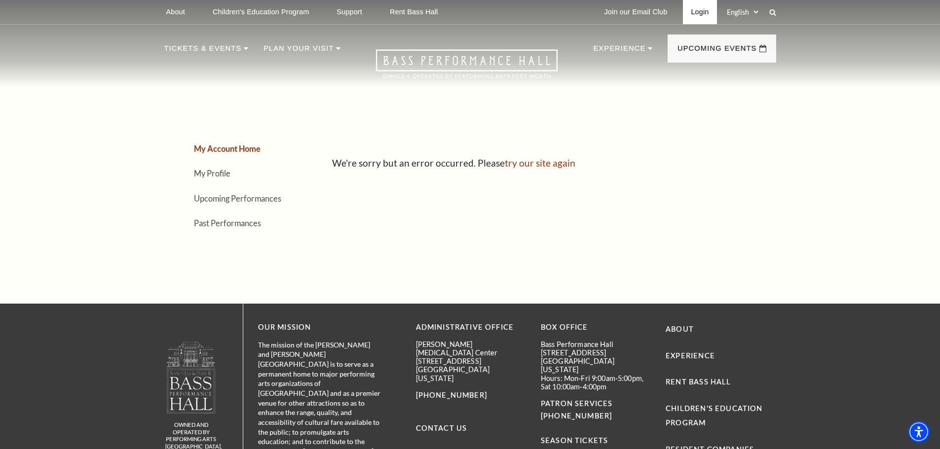
click at [702, 12] on link "Login" at bounding box center [700, 12] width 34 height 24
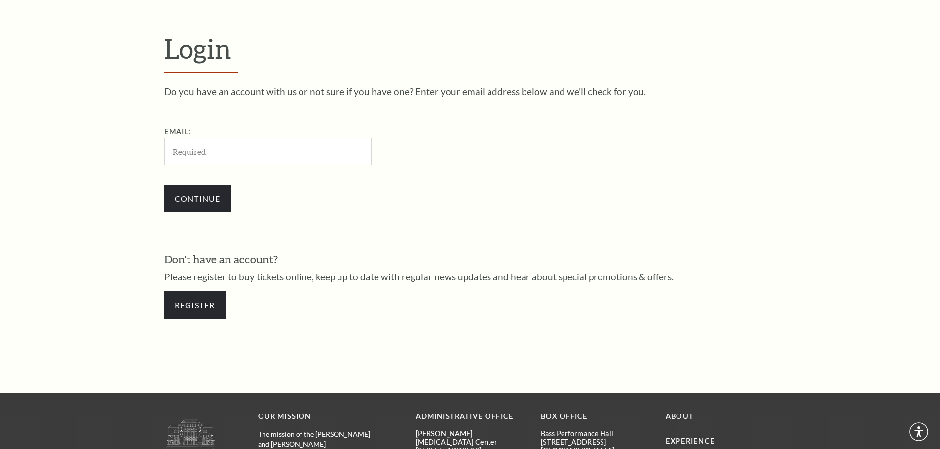
scroll to position [330, 0]
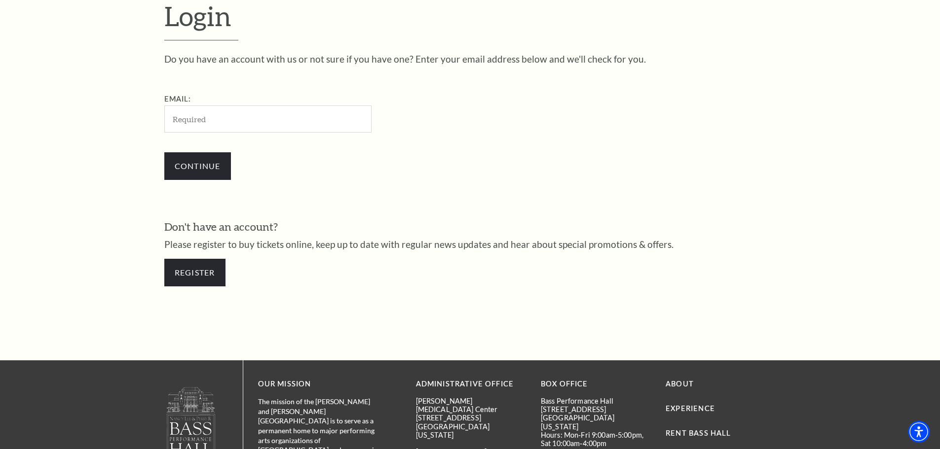
click at [276, 124] on input "Email:" at bounding box center [267, 119] width 207 height 27
type input "[PERSON_NAME][EMAIL_ADDRESS][PERSON_NAME][DOMAIN_NAME]"
click at [188, 166] on input "Continue" at bounding box center [197, 166] width 67 height 28
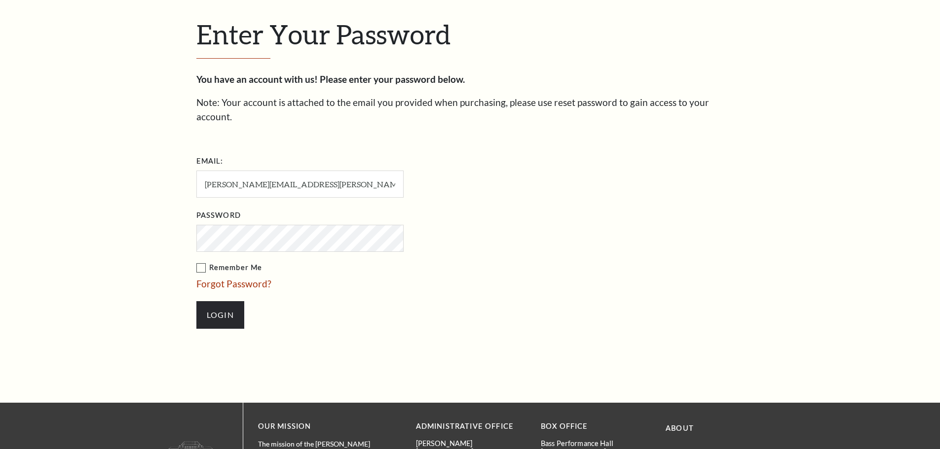
scroll to position [339, 0]
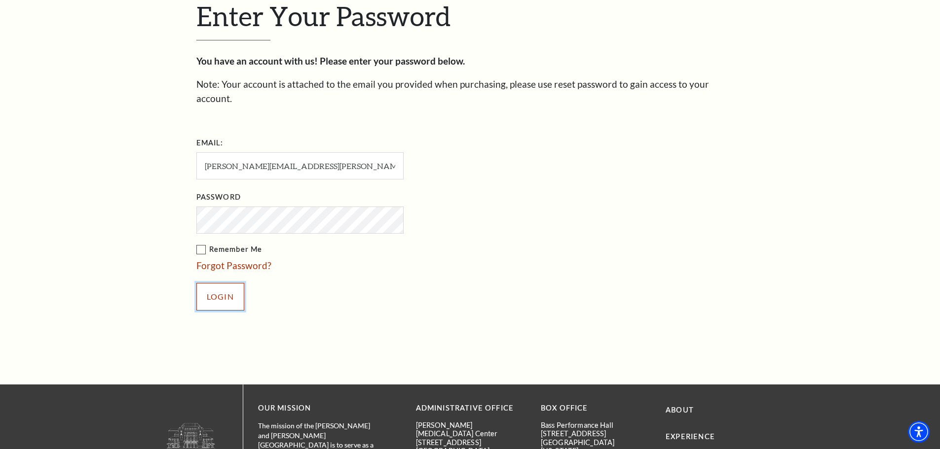
click at [203, 286] on input "Login" at bounding box center [220, 297] width 48 height 28
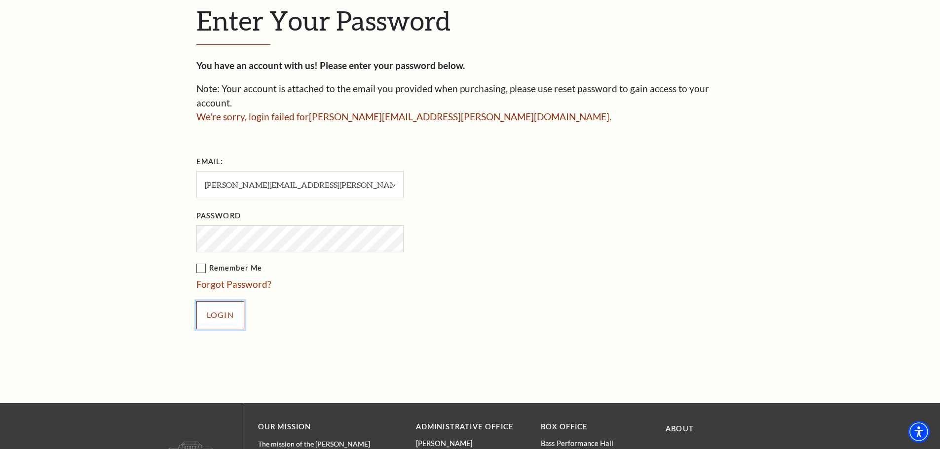
click at [203, 304] on input "Login" at bounding box center [220, 315] width 48 height 28
click at [196, 301] on input "Login" at bounding box center [220, 315] width 48 height 28
click at [228, 301] on input "Login" at bounding box center [220, 315] width 48 height 28
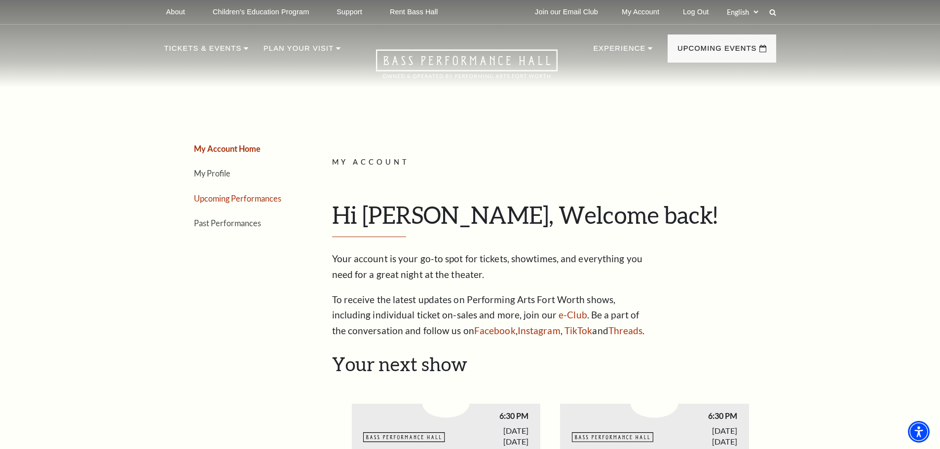
click at [242, 198] on link "Upcoming Performances" at bounding box center [237, 198] width 87 height 9
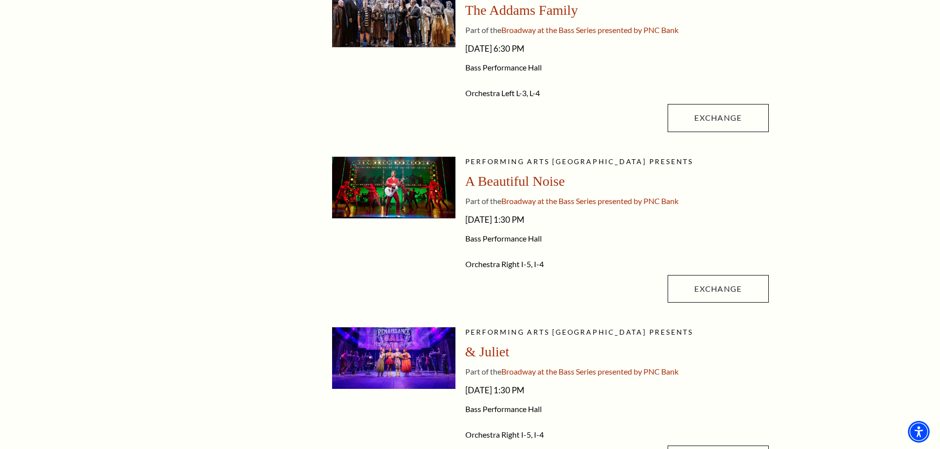
scroll to position [345, 0]
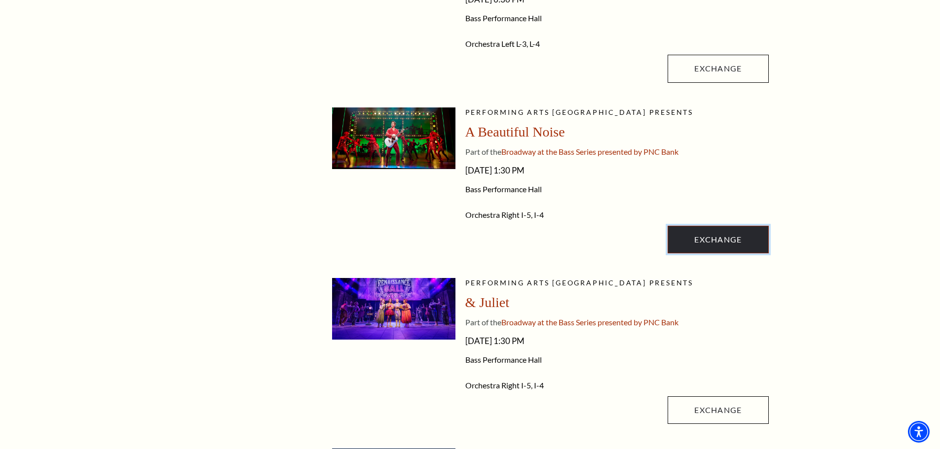
click at [724, 243] on link "Exchange" at bounding box center [717, 240] width 101 height 28
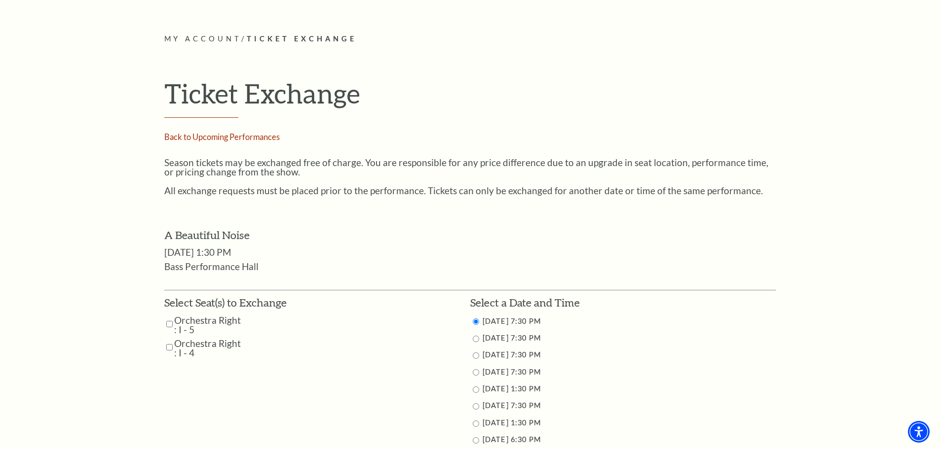
scroll to position [345, 0]
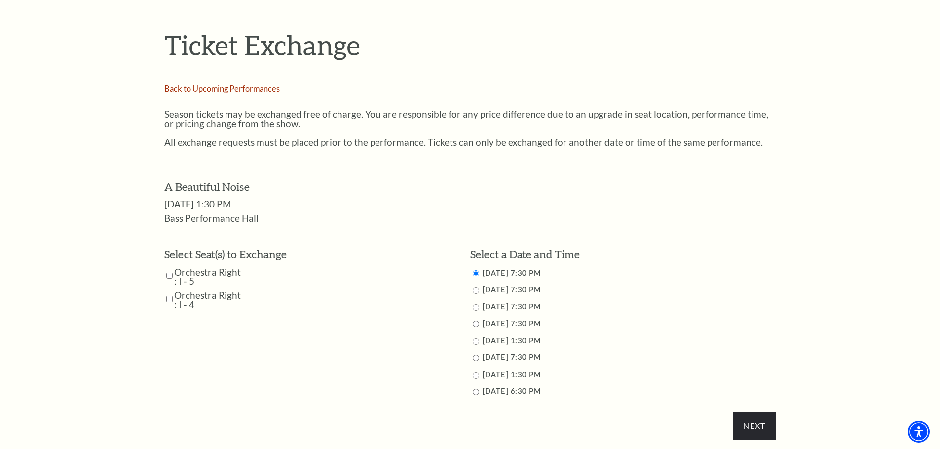
click at [166, 277] on input "Orchestra Right : I - 5" at bounding box center [169, 275] width 6 height 17
checkbox input "true"
click at [171, 297] on input "Orchestra Right : I - 4" at bounding box center [169, 298] width 6 height 17
checkbox input "true"
click at [476, 391] on input "11/2/2025 6:30 PM" at bounding box center [475, 392] width 6 height 6
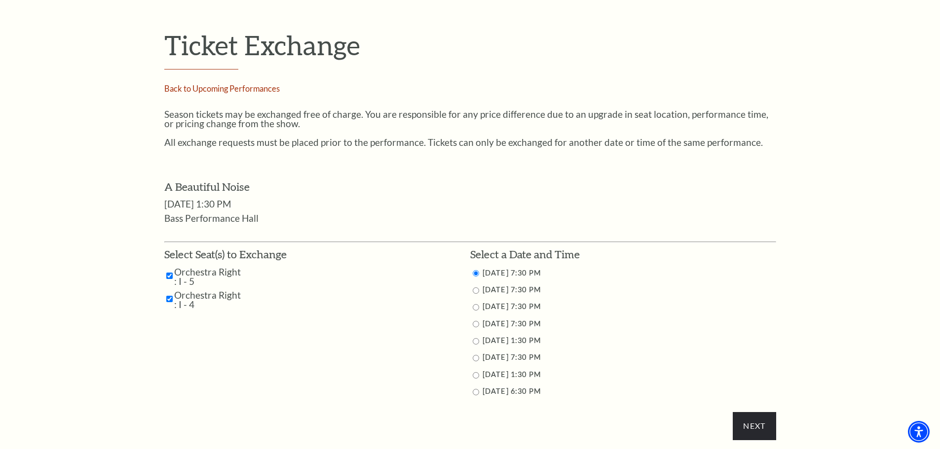
radio input "true"
click at [754, 426] on input "Next" at bounding box center [753, 426] width 43 height 28
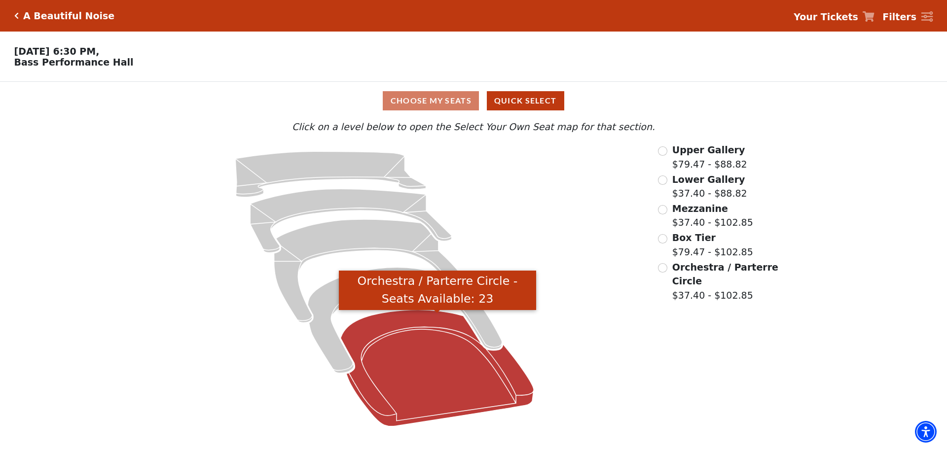
click at [439, 361] on icon "Orchestra / Parterre Circle - Seats Available: 23" at bounding box center [437, 368] width 193 height 116
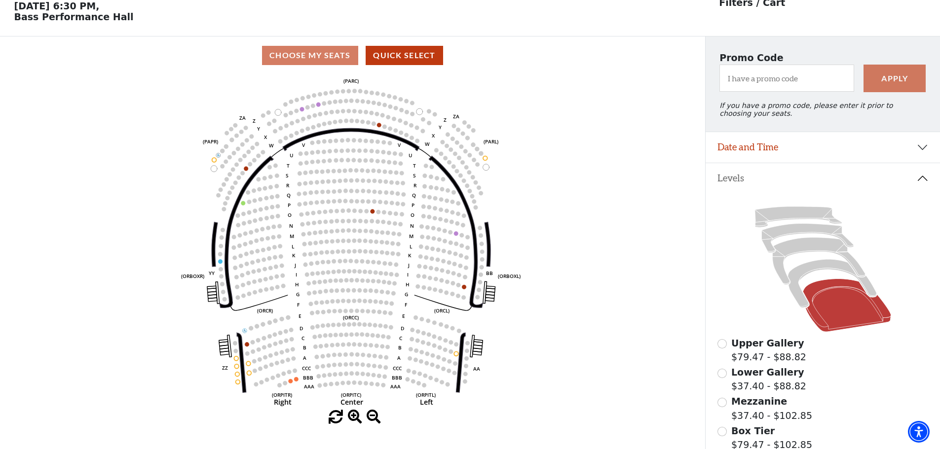
scroll to position [46, 0]
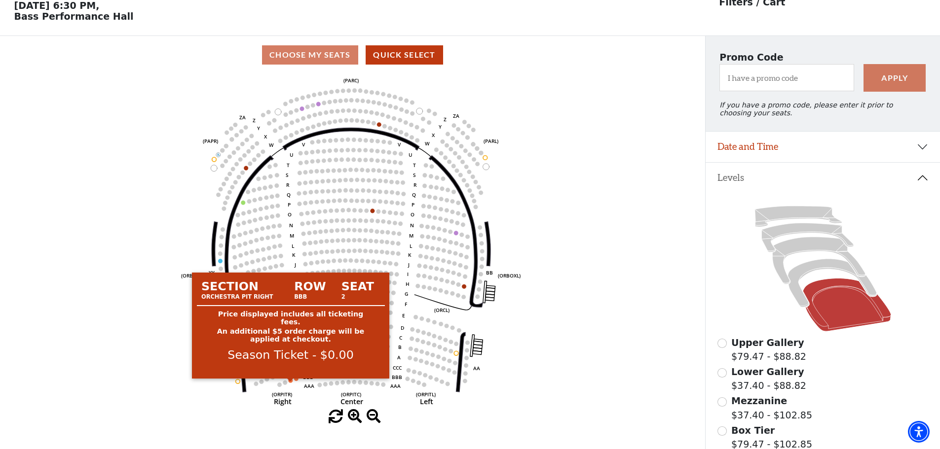
click at [292, 383] on circle at bounding box center [291, 381] width 4 height 4
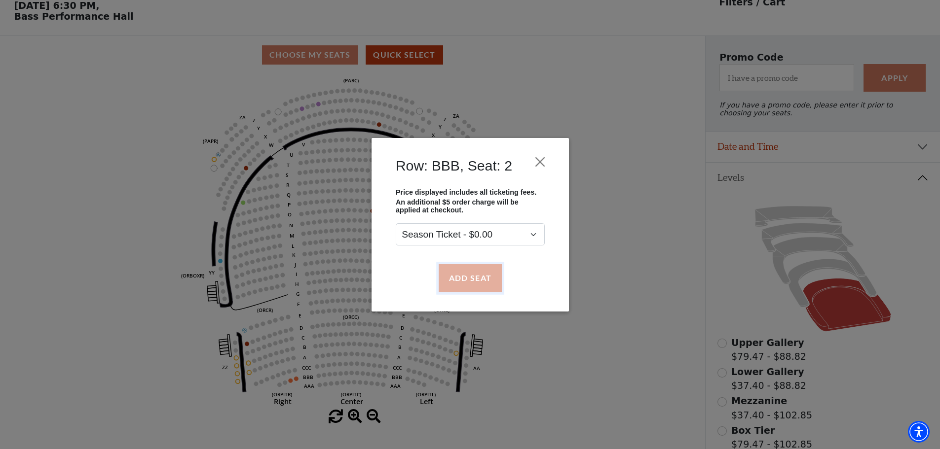
click at [471, 276] on button "Add Seat" at bounding box center [469, 278] width 63 height 28
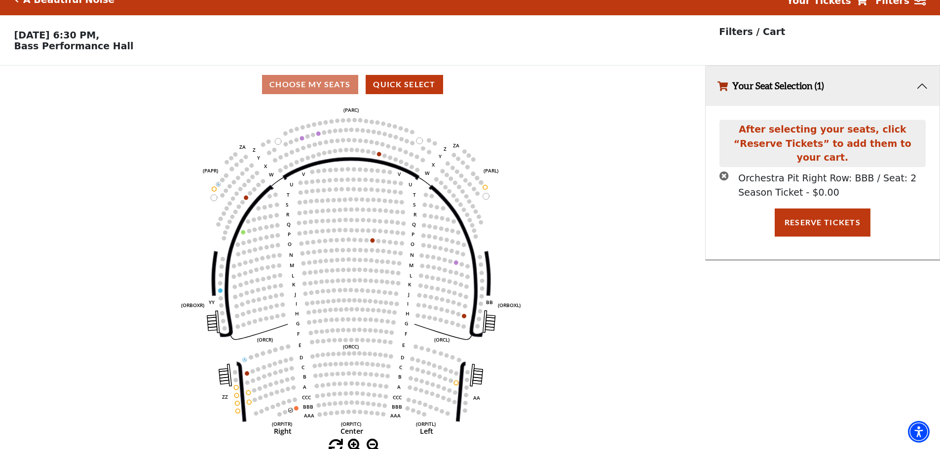
scroll to position [24, 0]
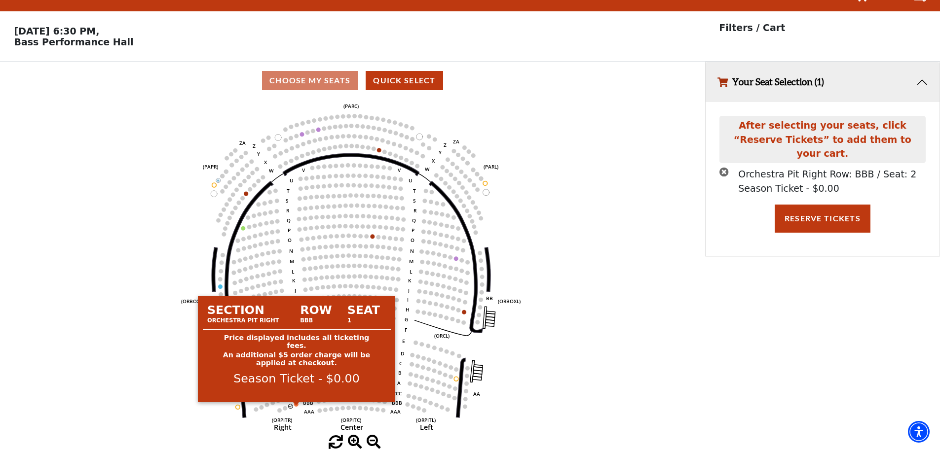
click at [296, 403] on circle at bounding box center [296, 404] width 4 height 4
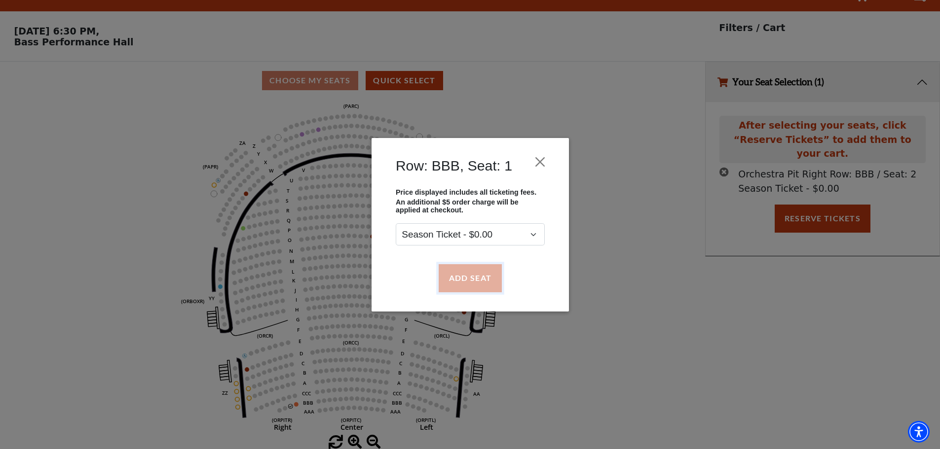
click at [472, 285] on button "Add Seat" at bounding box center [469, 278] width 63 height 28
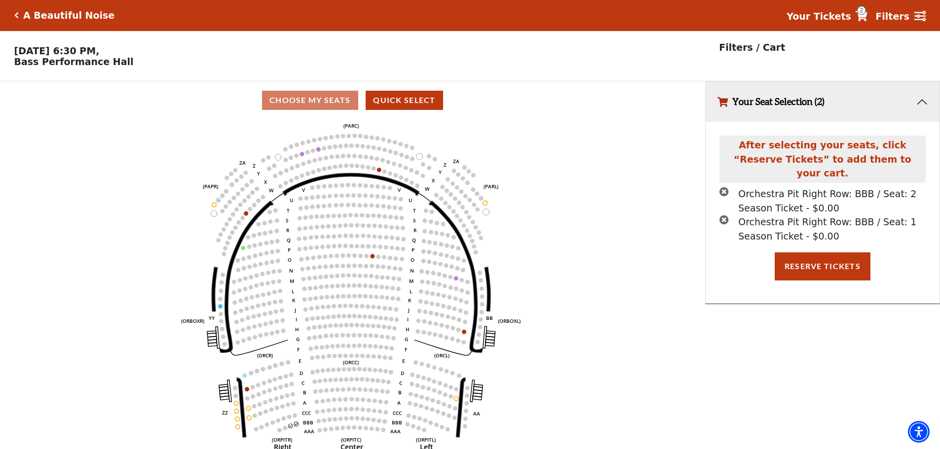
scroll to position [0, 0]
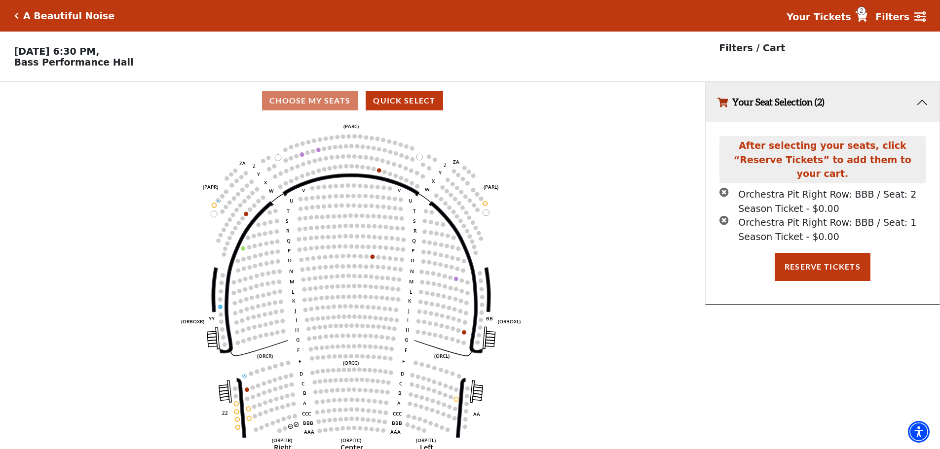
click at [16, 16] on icon "Click here to go back to filters" at bounding box center [16, 15] width 4 height 7
click at [19, 11] on div "A Beautiful Noise" at bounding box center [67, 15] width 96 height 11
click at [13, 11] on div "A Beautiful Noise Your Tickets 2 Filters" at bounding box center [470, 16] width 940 height 32
drag, startPoint x: 21, startPoint y: 27, endPoint x: 15, endPoint y: 19, distance: 10.3
click at [18, 25] on div "A Beautiful Noise Your Tickets 2 Filters" at bounding box center [470, 16] width 940 height 32
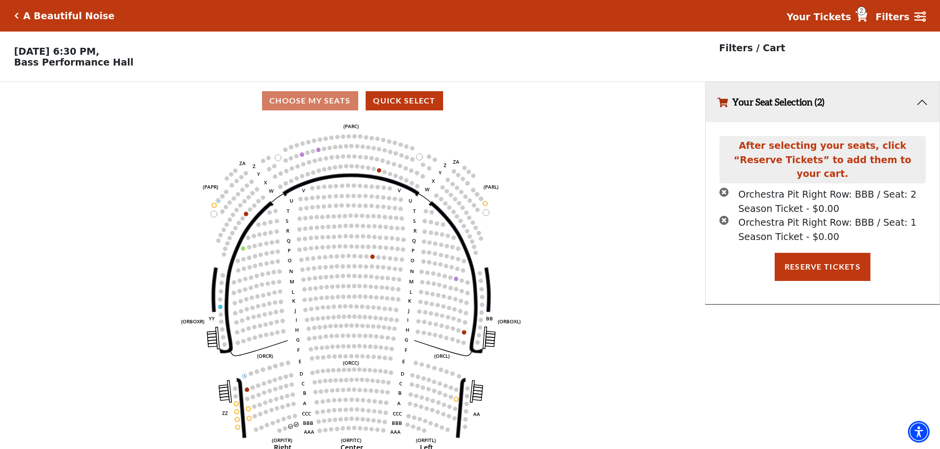
click at [15, 18] on icon "Click here to go back to filters" at bounding box center [16, 15] width 4 height 7
click at [18, 11] on div "A Beautiful Noise" at bounding box center [64, 15] width 101 height 11
click at [17, 15] on icon "Click here to go back to filters" at bounding box center [16, 15] width 4 height 7
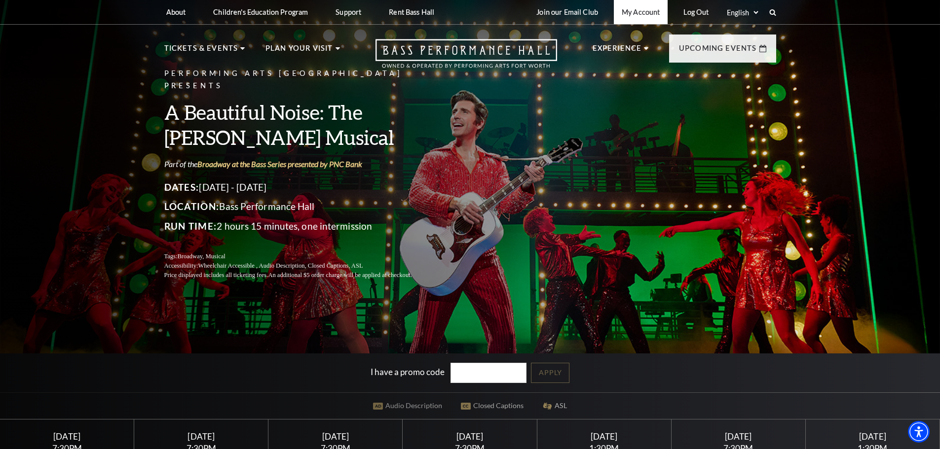
click at [644, 10] on link "My Account" at bounding box center [641, 12] width 54 height 24
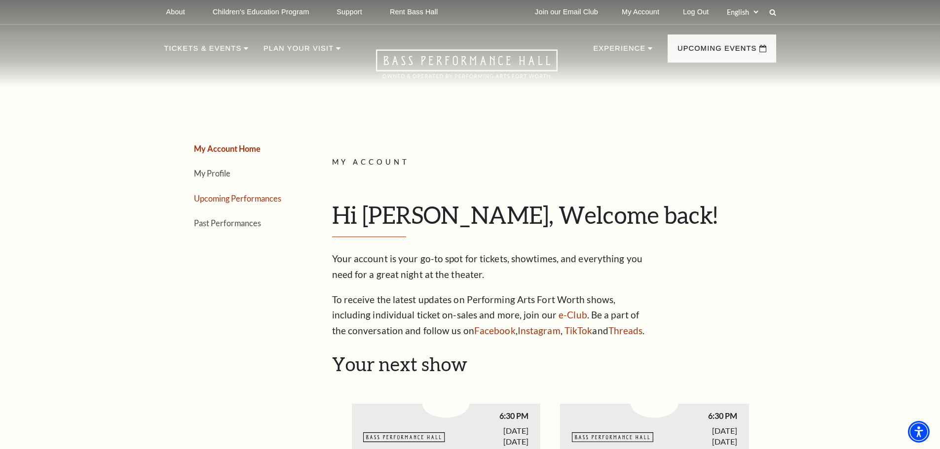
click at [217, 200] on link "Upcoming Performances" at bounding box center [237, 198] width 87 height 9
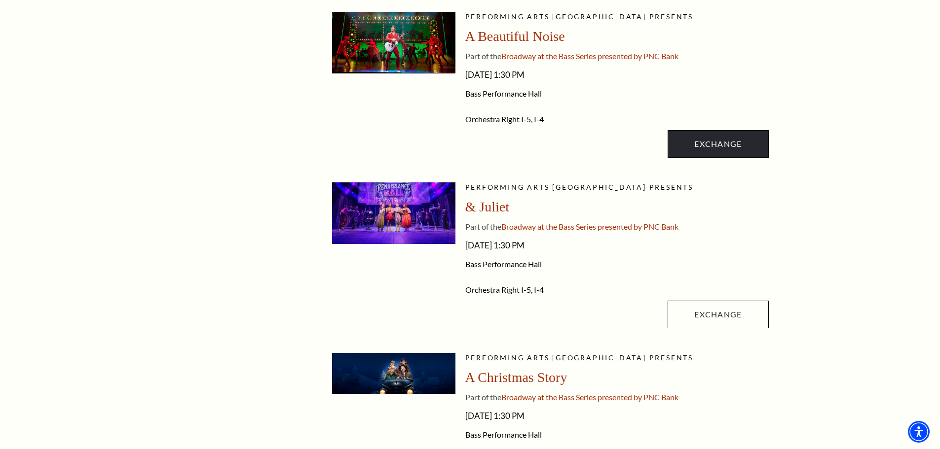
scroll to position [444, 0]
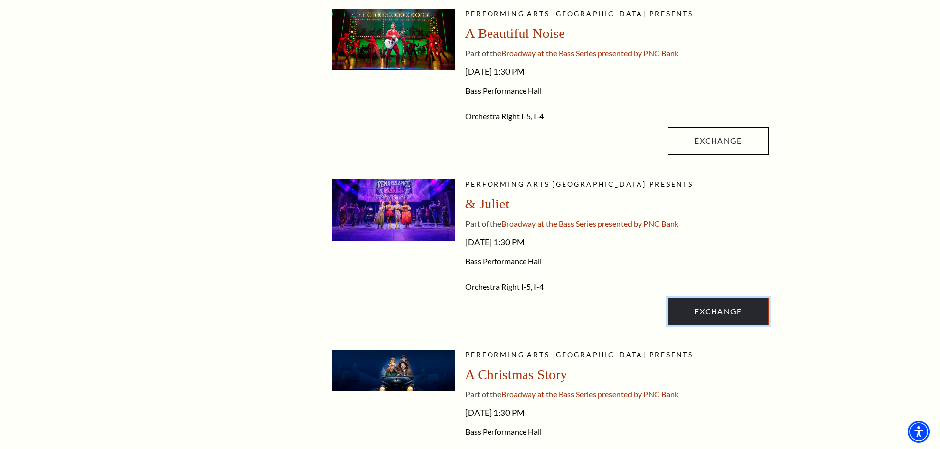
click at [740, 320] on link "Exchange" at bounding box center [717, 312] width 101 height 28
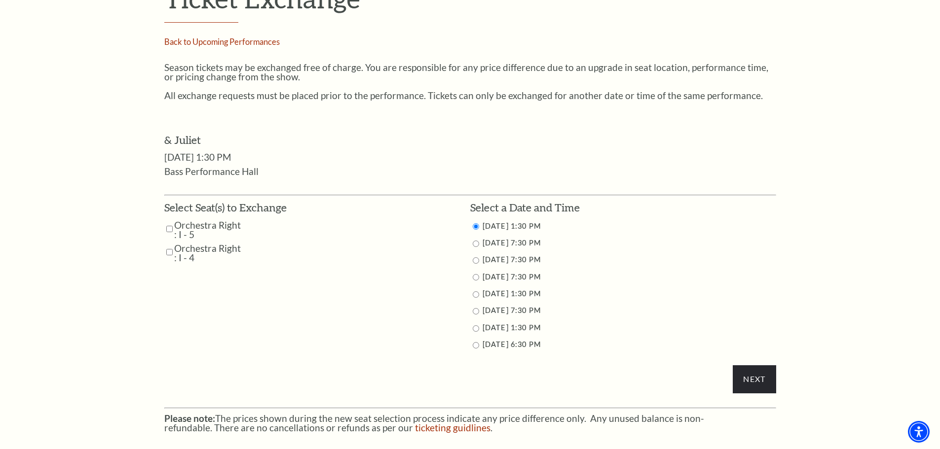
scroll to position [444, 0]
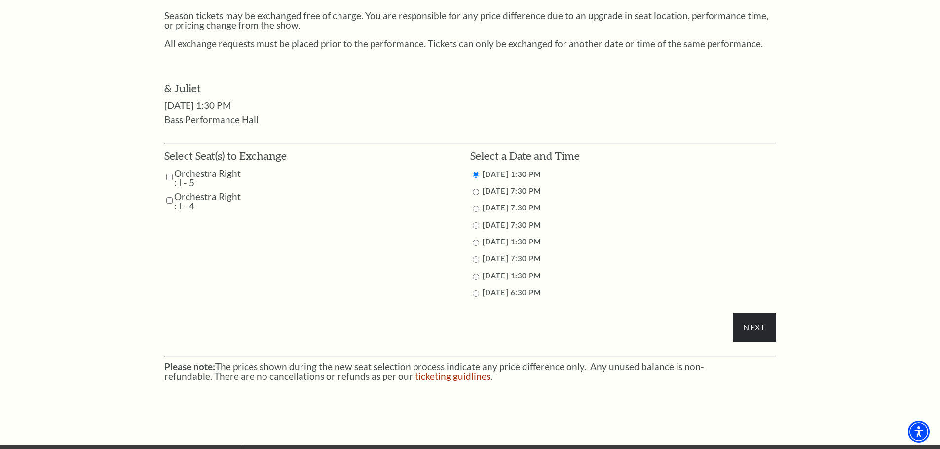
click at [172, 177] on input "Orchestra Right : I - 5" at bounding box center [169, 177] width 6 height 17
checkbox input "true"
click at [173, 205] on td "Orchestra Right : I - 4" at bounding box center [225, 201] width 122 height 19
click at [168, 200] on input "Orchestra Right : I - 4" at bounding box center [169, 200] width 6 height 17
checkbox input "true"
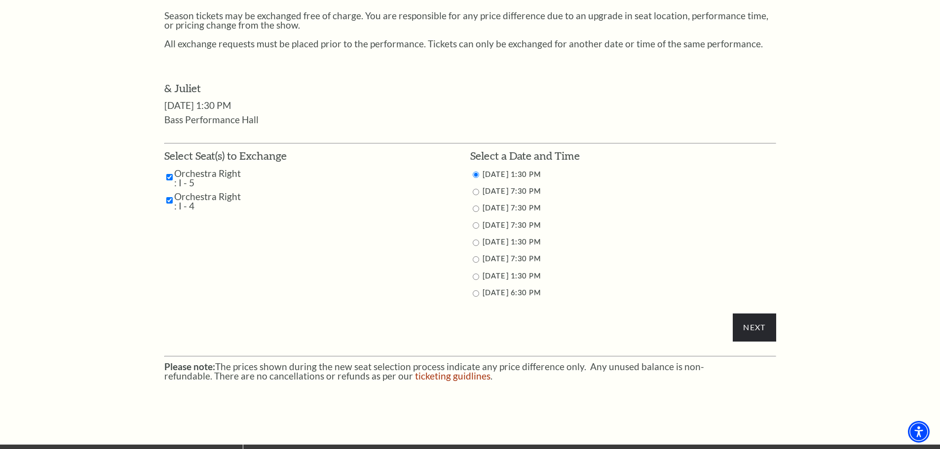
click at [475, 294] on input "11/16/2025 6:30 PM" at bounding box center [475, 293] width 6 height 6
radio input "true"
click at [758, 320] on input "Next" at bounding box center [753, 328] width 43 height 28
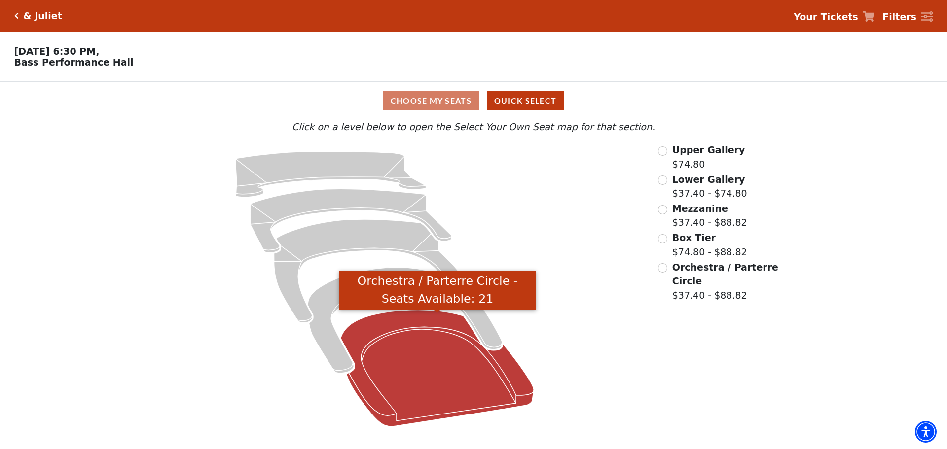
click at [455, 378] on icon "Orchestra / Parterre Circle - Seats Available: 21" at bounding box center [437, 368] width 193 height 116
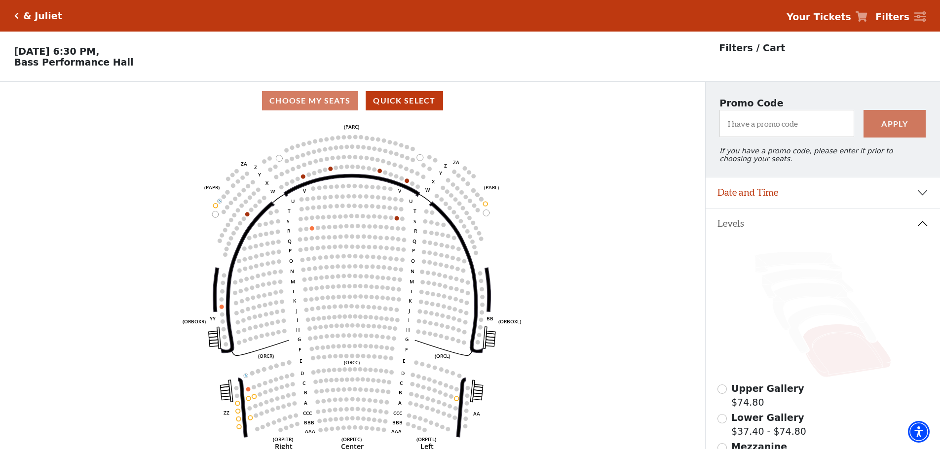
click at [15, 16] on icon "Click here to go back to filters" at bounding box center [16, 15] width 4 height 7
